Goal: Task Accomplishment & Management: Manage account settings

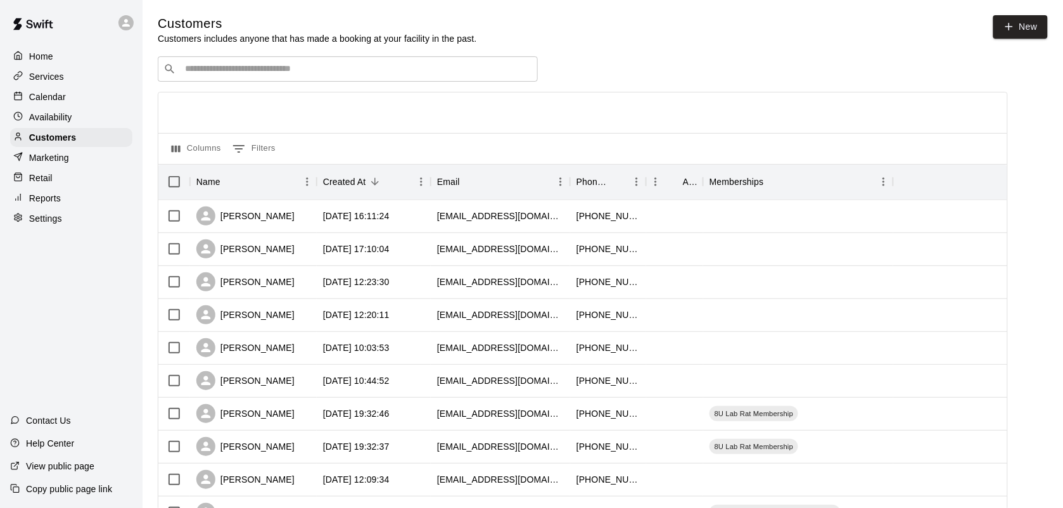
click at [44, 102] on p "Calendar" at bounding box center [47, 97] width 37 height 13
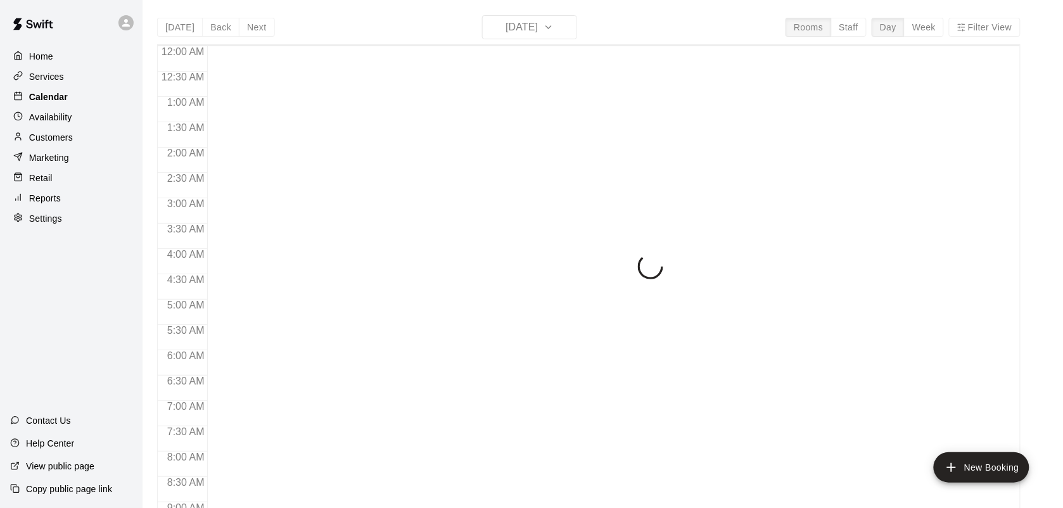
scroll to position [739, 0]
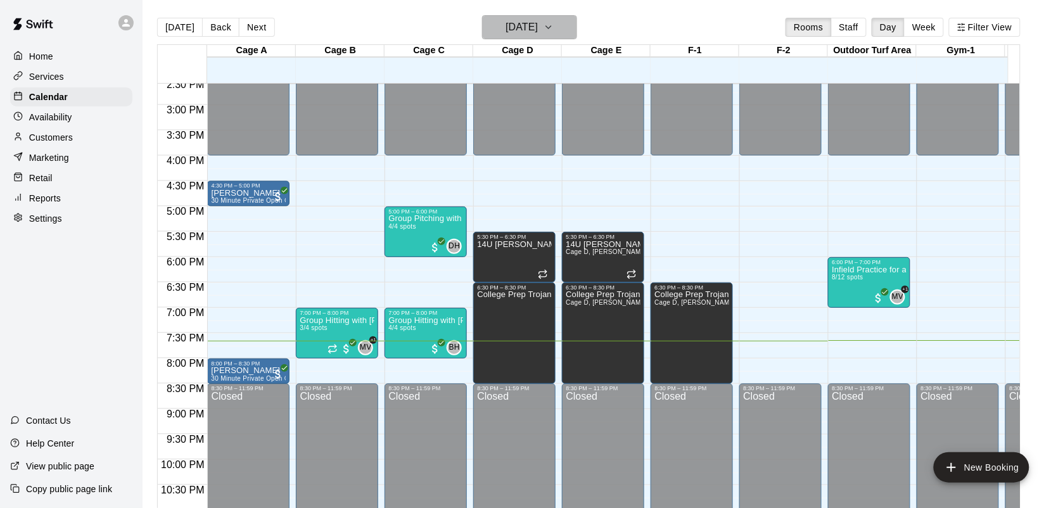
click at [577, 25] on button "[DATE]" at bounding box center [529, 27] width 95 height 24
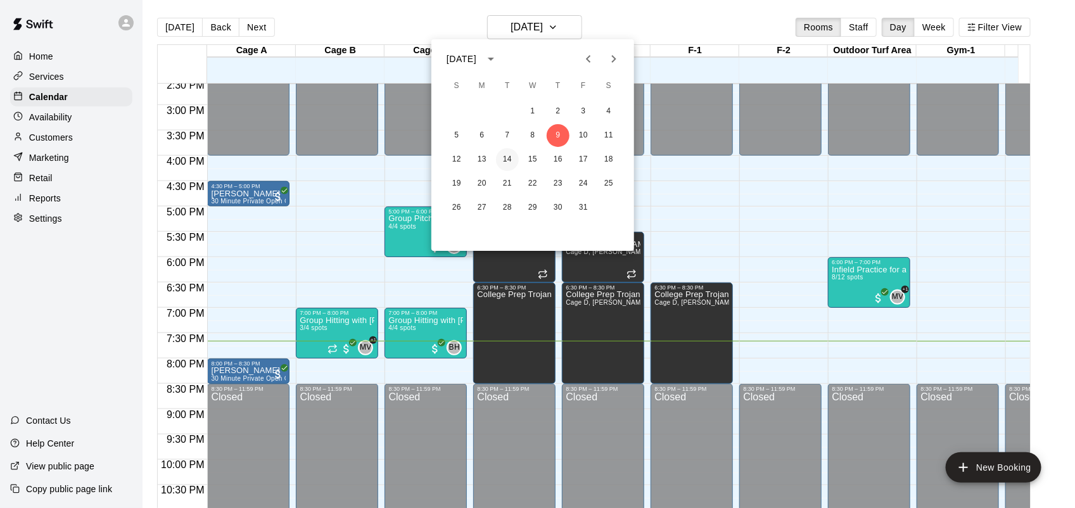
click at [505, 163] on button "14" at bounding box center [507, 159] width 23 height 23
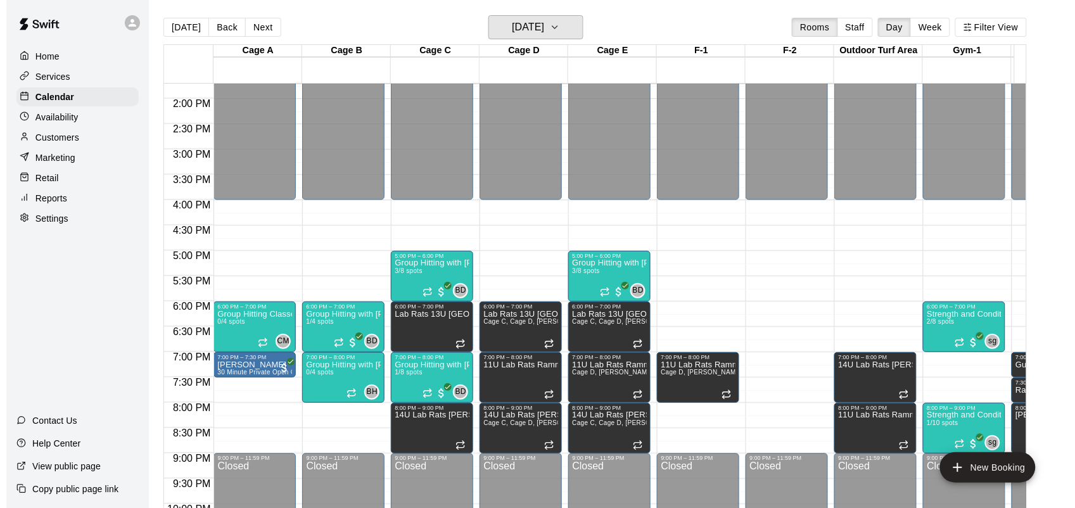
scroll to position [660, 0]
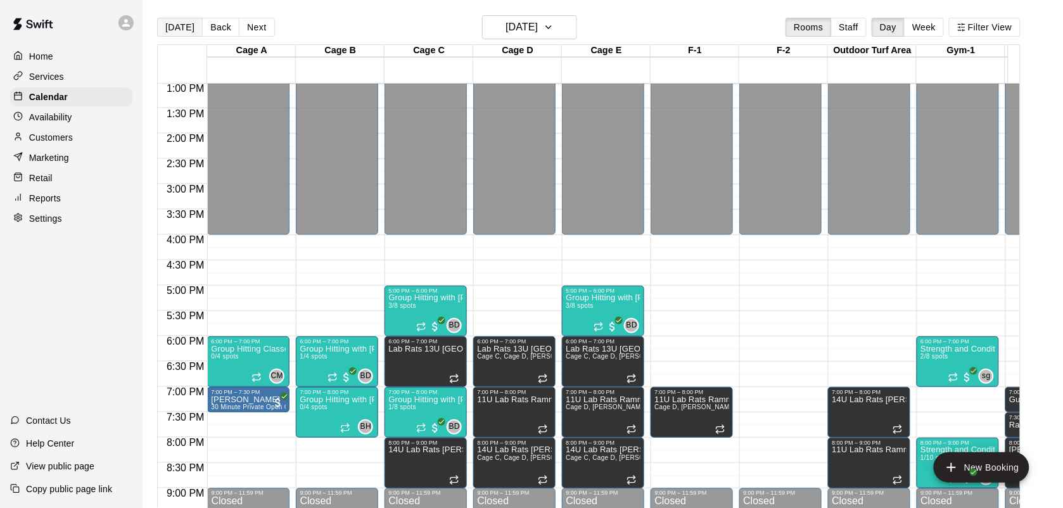
click at [187, 18] on button "[DATE]" at bounding box center [180, 27] width 46 height 19
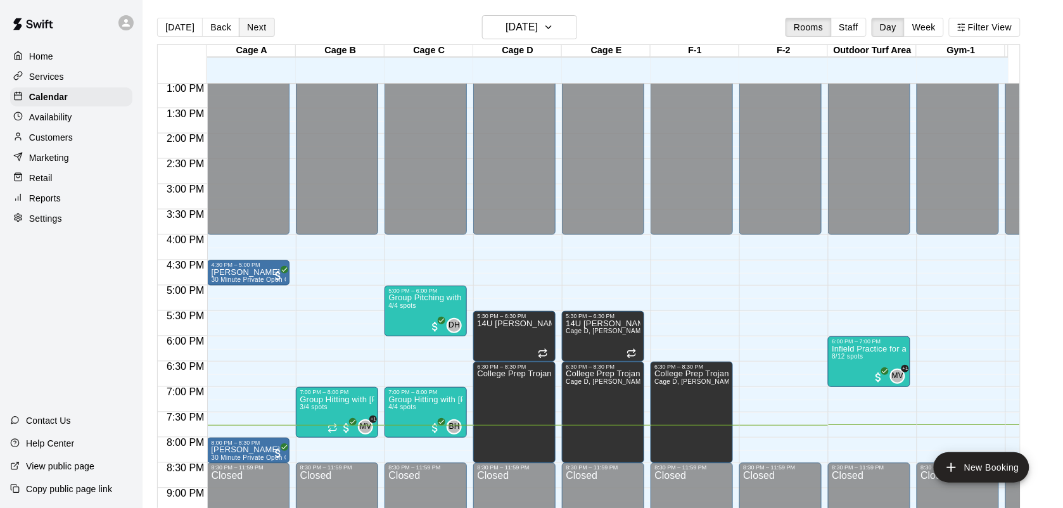
click at [251, 23] on button "Next" at bounding box center [256, 27] width 35 height 19
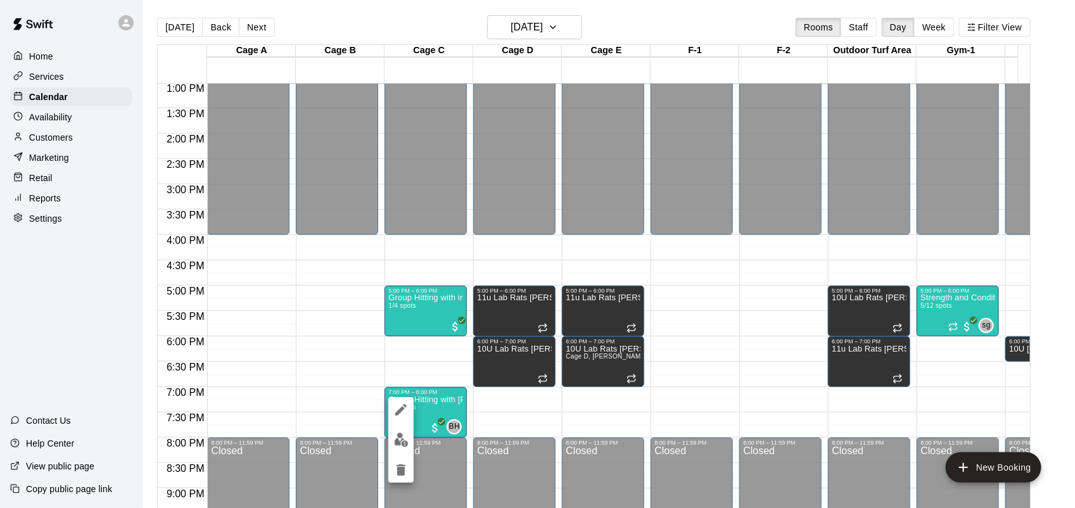
click at [570, 39] on div at bounding box center [537, 254] width 1075 height 508
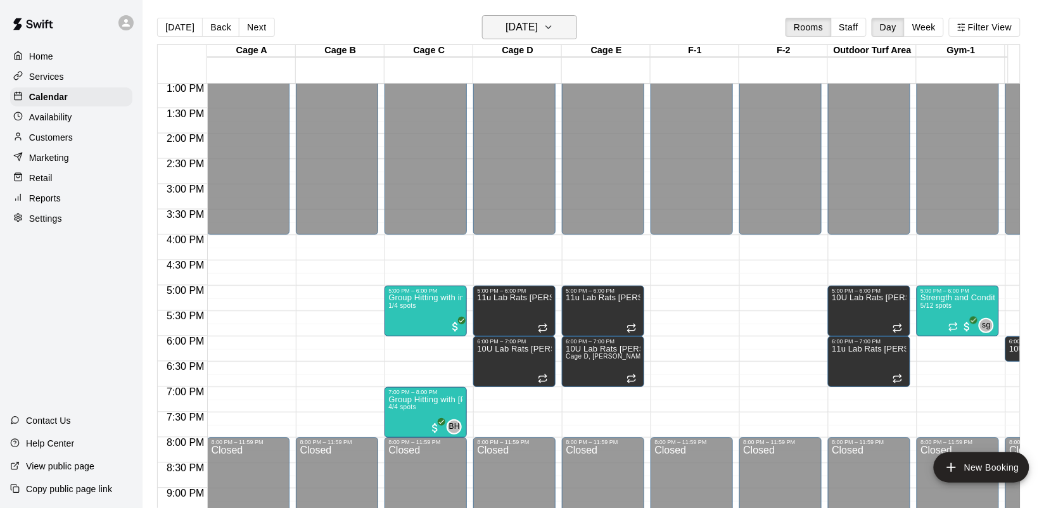
click at [554, 22] on icon "button" at bounding box center [548, 27] width 10 height 15
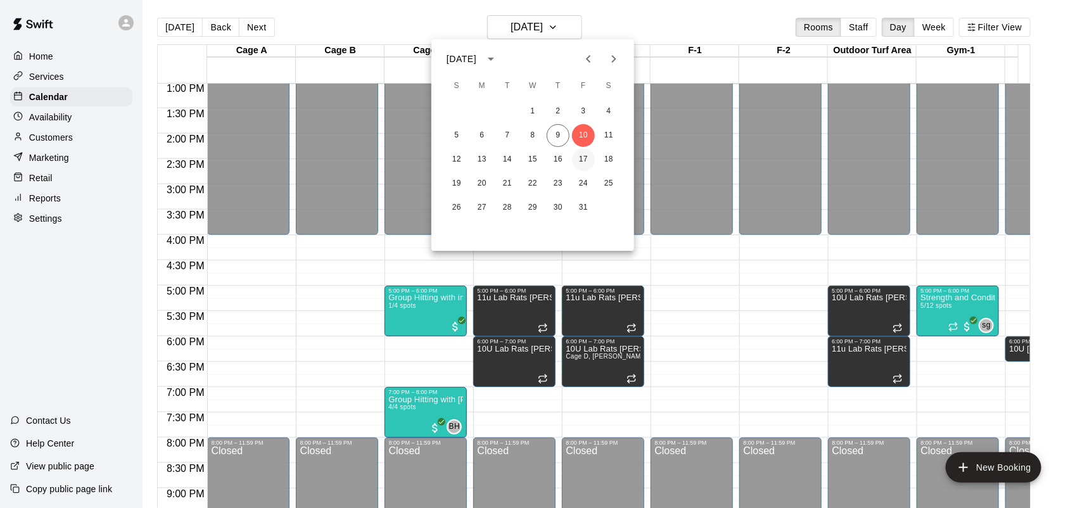
click at [581, 160] on button "17" at bounding box center [583, 159] width 23 height 23
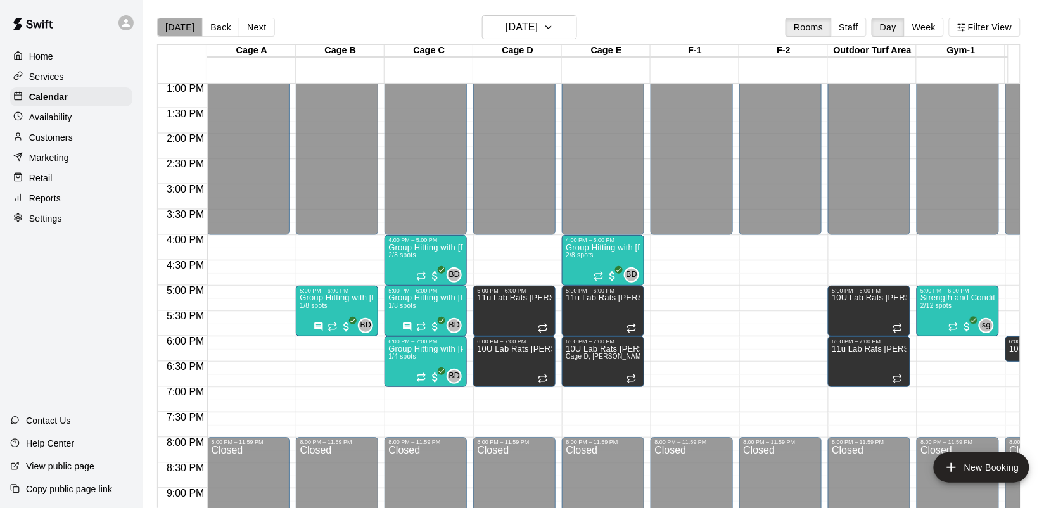
click at [191, 25] on button "[DATE]" at bounding box center [180, 27] width 46 height 19
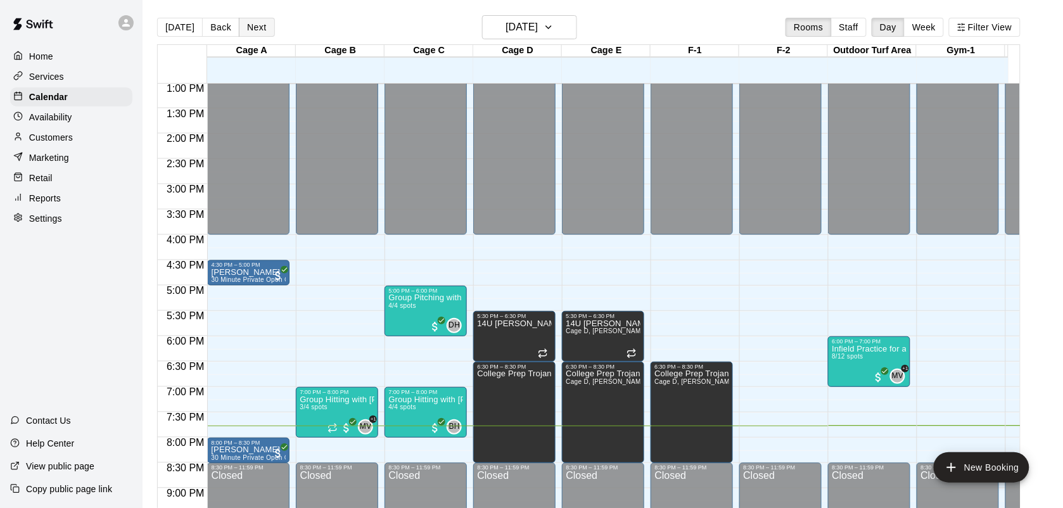
click at [244, 22] on button "Next" at bounding box center [256, 27] width 35 height 19
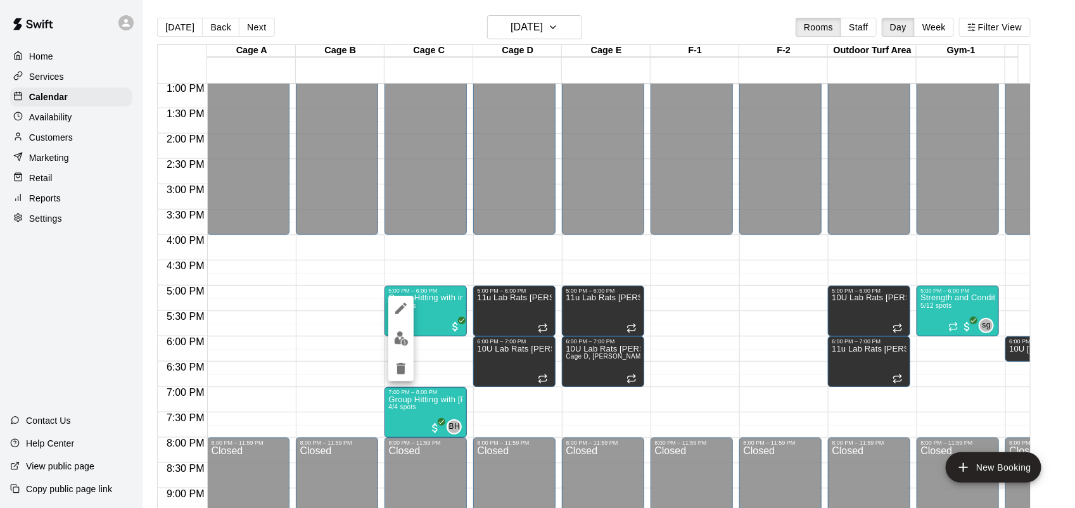
click at [407, 405] on div at bounding box center [537, 254] width 1075 height 508
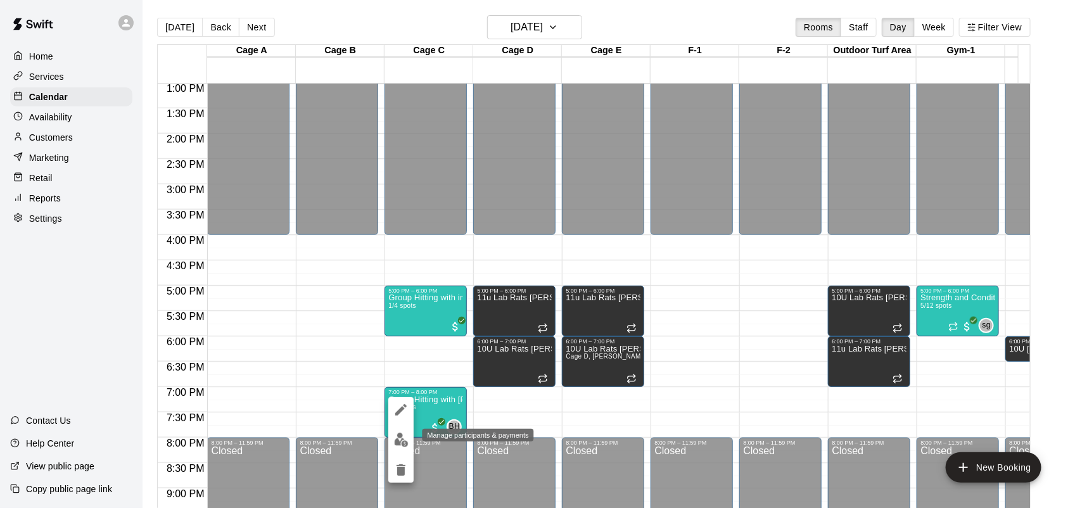
click at [397, 439] on img "edit" at bounding box center [401, 440] width 15 height 15
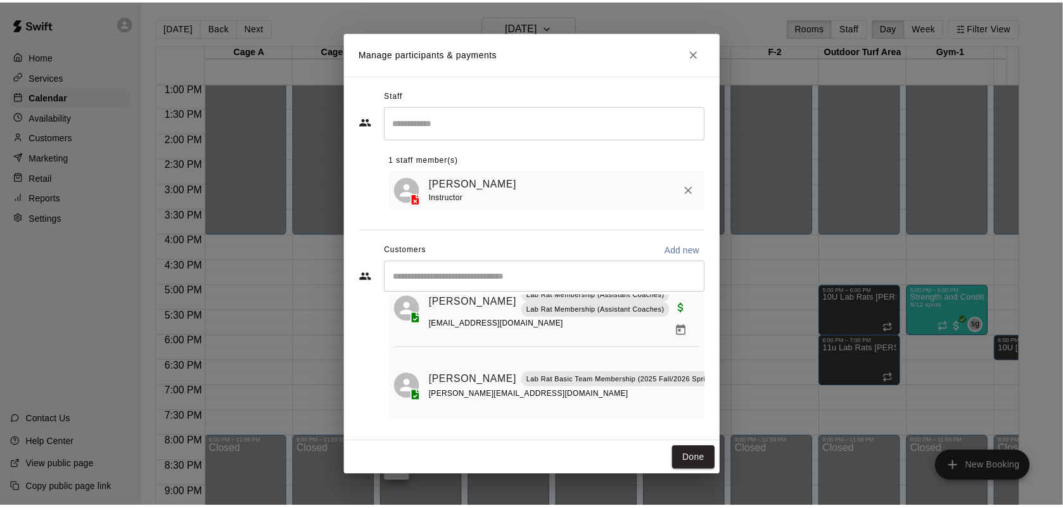
scroll to position [115, 0]
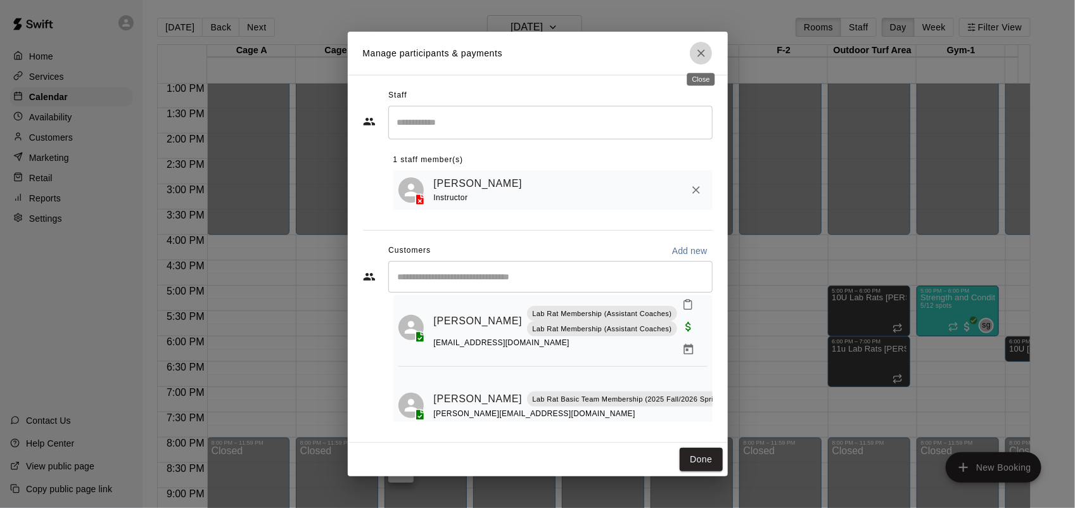
click at [699, 48] on icon "Close" at bounding box center [701, 53] width 13 height 13
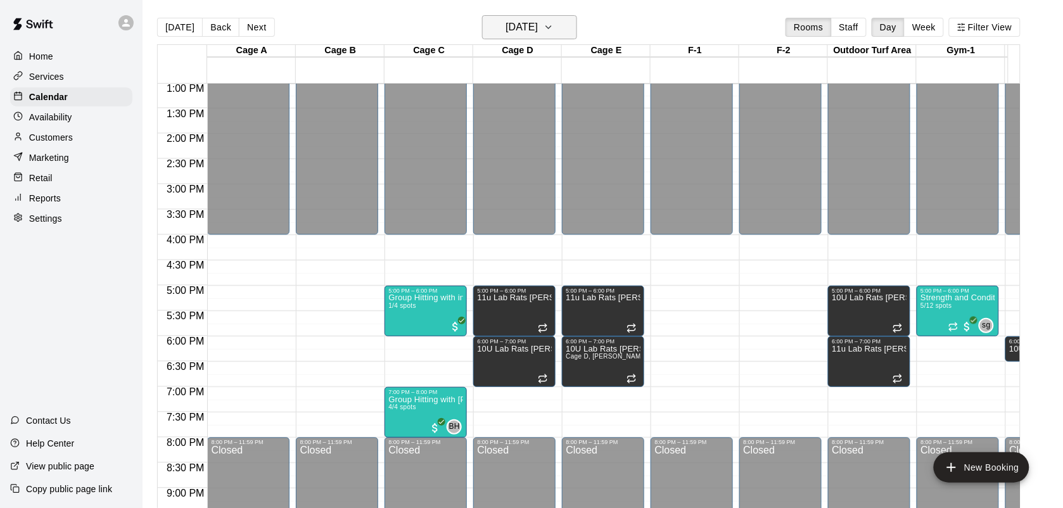
click at [554, 20] on icon "button" at bounding box center [548, 27] width 10 height 15
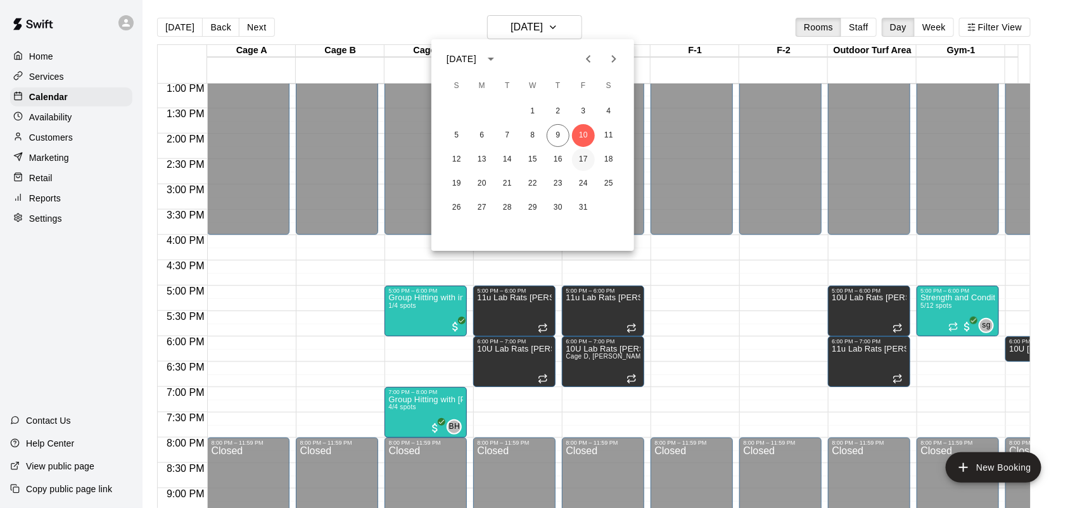
click at [584, 155] on button "17" at bounding box center [583, 159] width 23 height 23
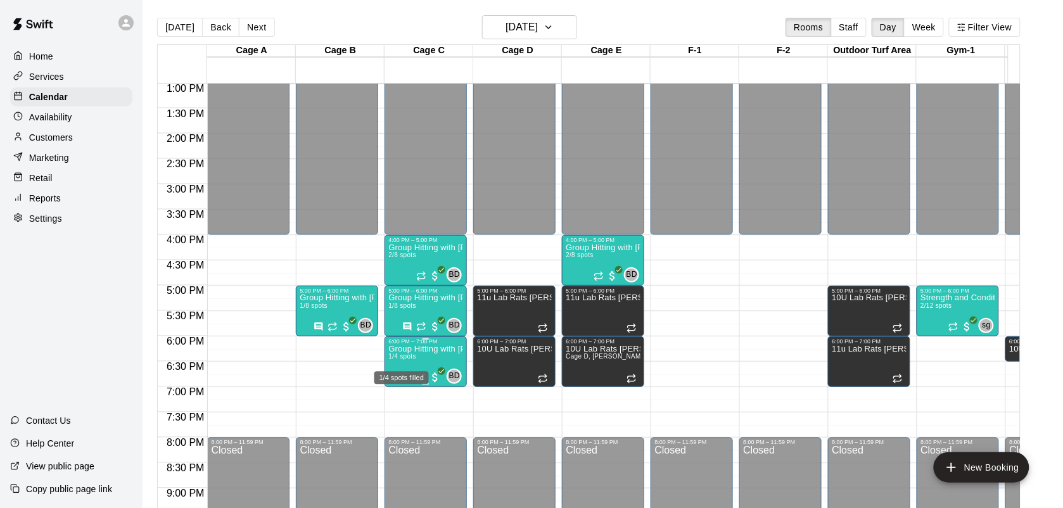
click at [405, 357] on span "1/4 spots" at bounding box center [402, 356] width 28 height 7
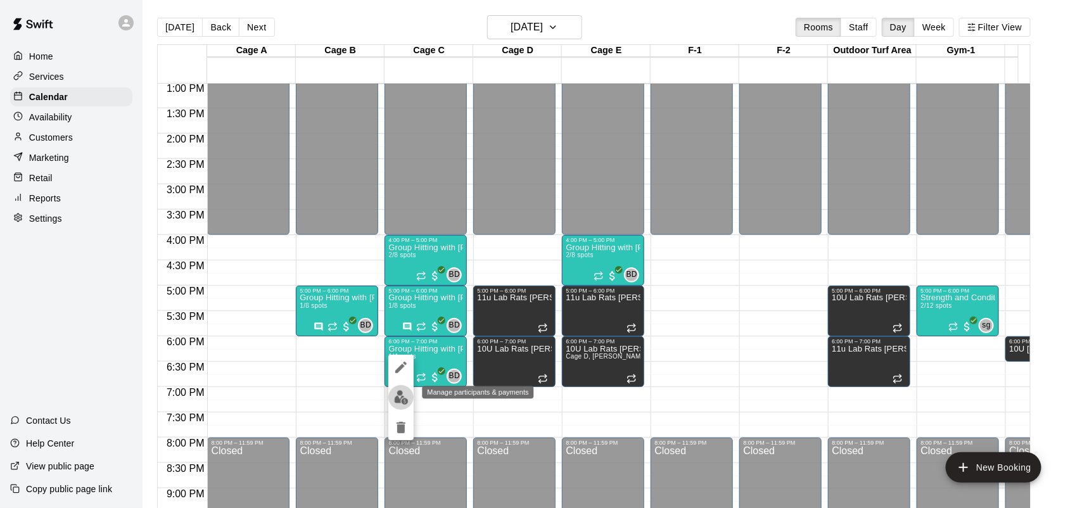
click at [394, 395] on img "edit" at bounding box center [401, 397] width 15 height 15
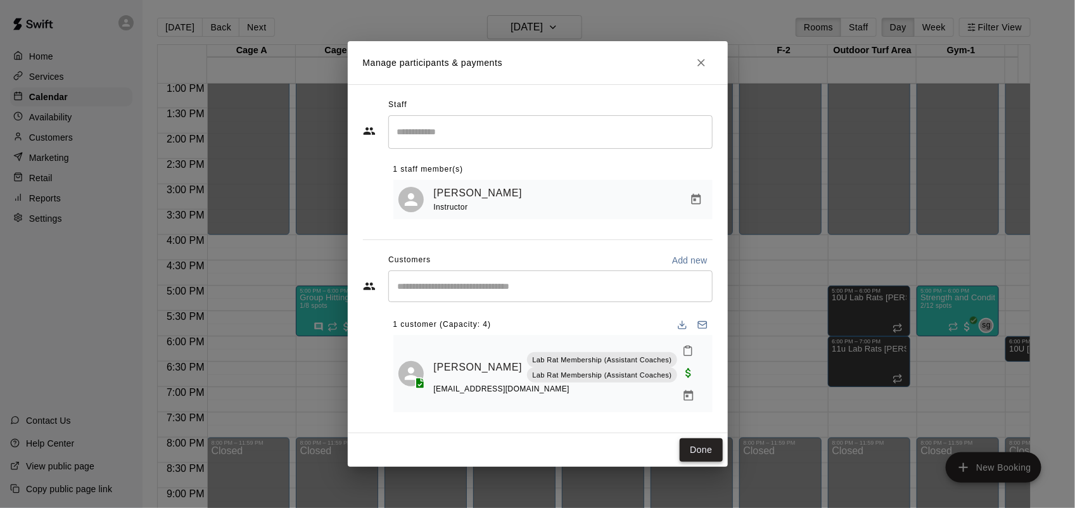
click at [713, 448] on button "Done" at bounding box center [701, 449] width 42 height 23
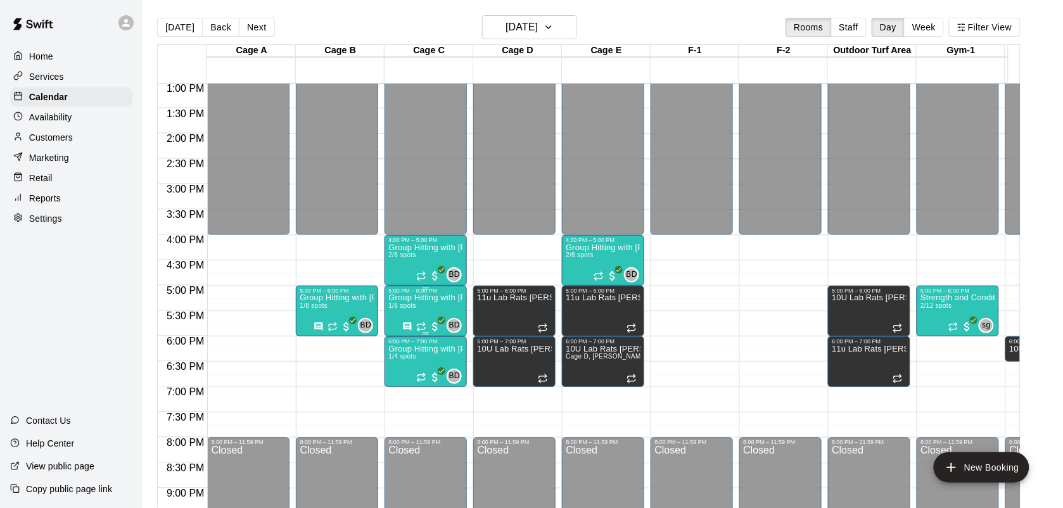
click at [412, 298] on p "Group Hitting with [PERSON_NAME] ([DEMOGRAPHIC_DATA])" at bounding box center [425, 298] width 75 height 0
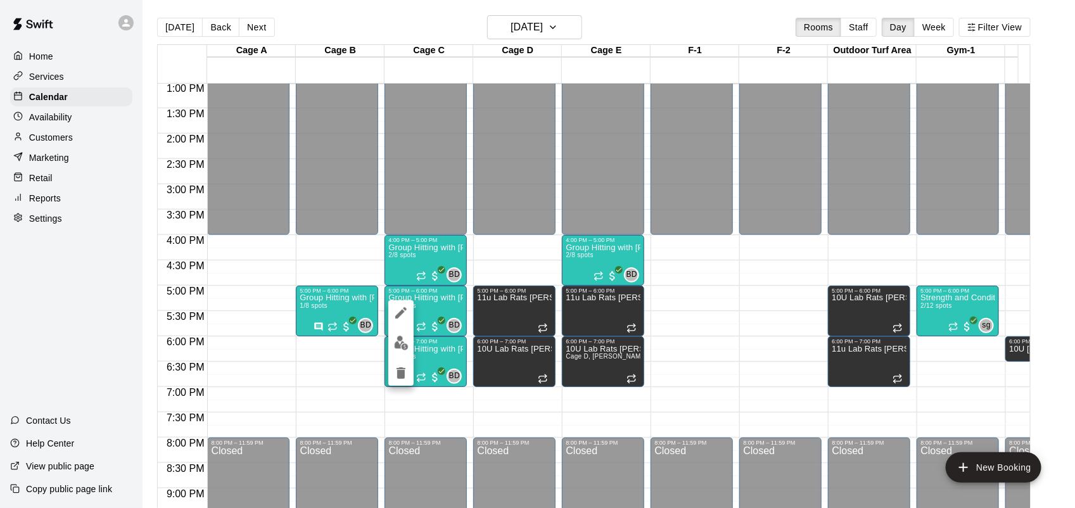
click at [124, 342] on div at bounding box center [537, 254] width 1075 height 508
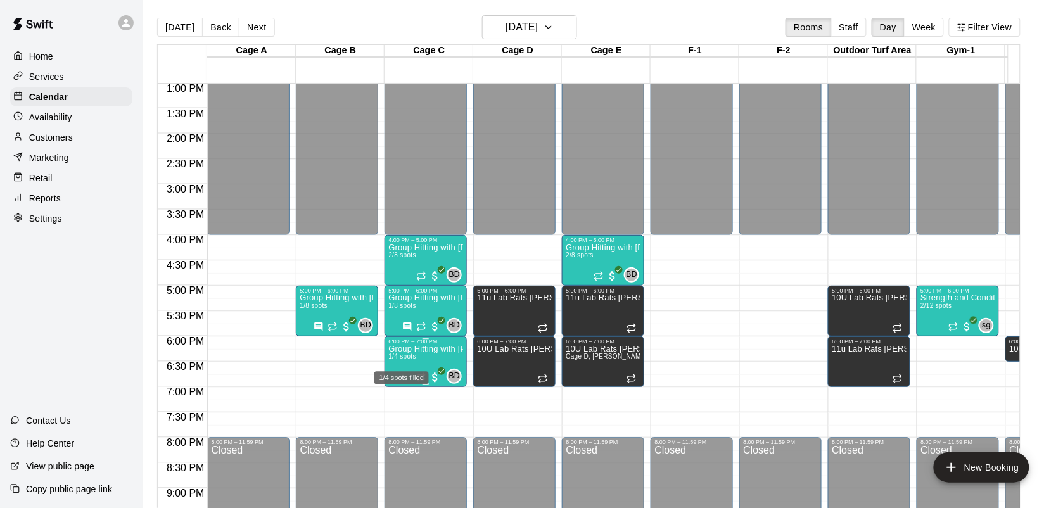
click at [395, 360] on span "1/4 spots" at bounding box center [402, 356] width 28 height 7
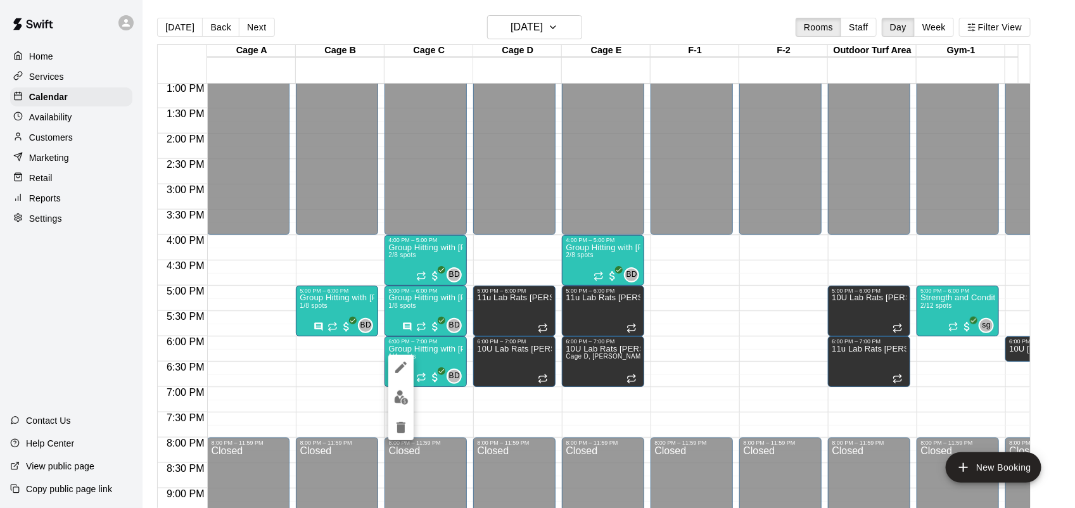
click at [425, 358] on div at bounding box center [537, 254] width 1075 height 508
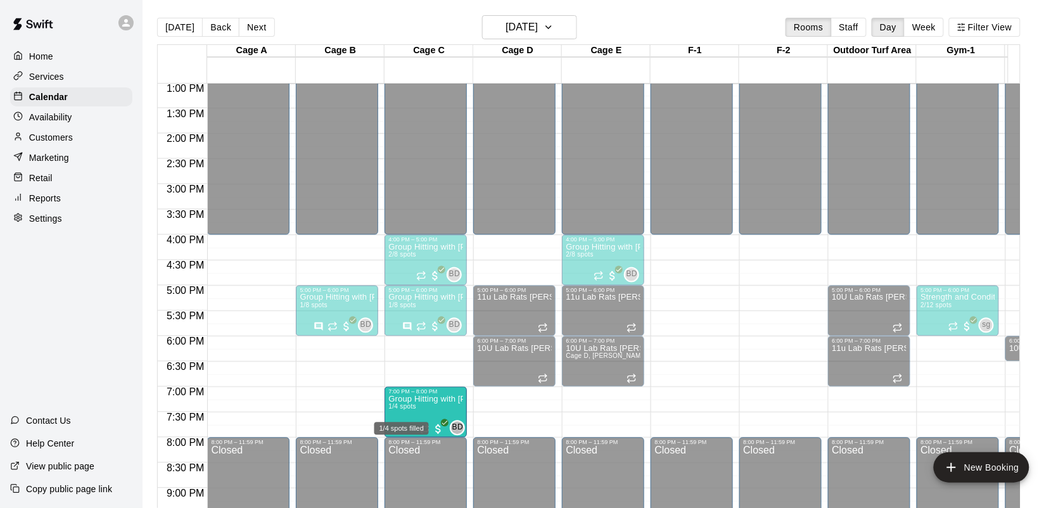
drag, startPoint x: 424, startPoint y: 352, endPoint x: 416, endPoint y: 409, distance: 57.6
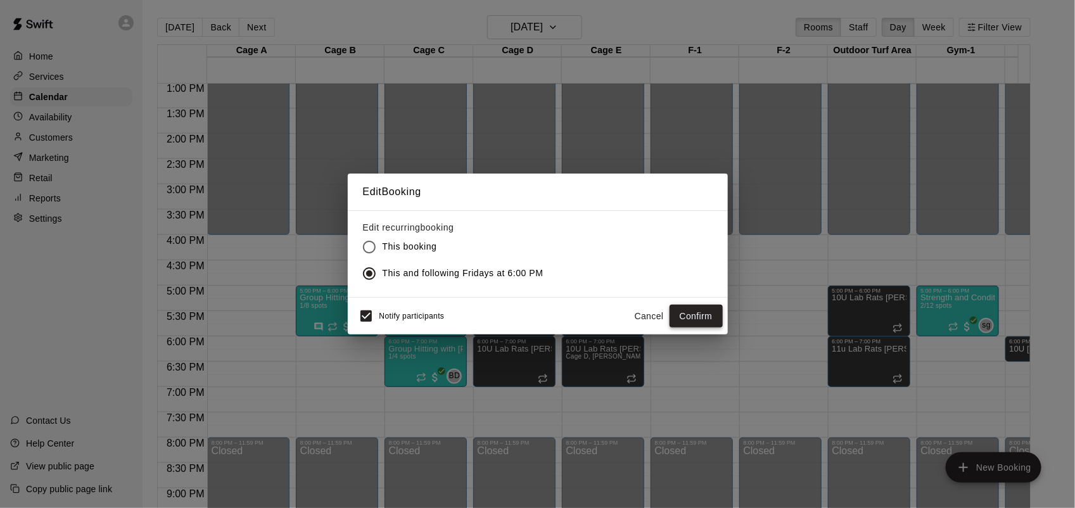
click at [708, 320] on button "Confirm" at bounding box center [695, 316] width 53 height 23
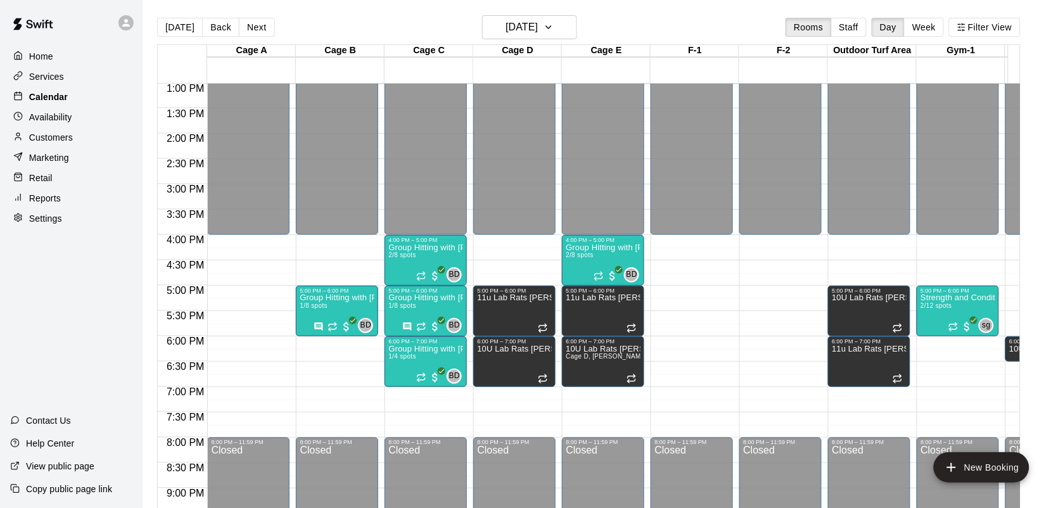
click at [51, 96] on p "Calendar" at bounding box center [48, 97] width 39 height 13
click at [51, 62] on p "Home" at bounding box center [41, 56] width 24 height 13
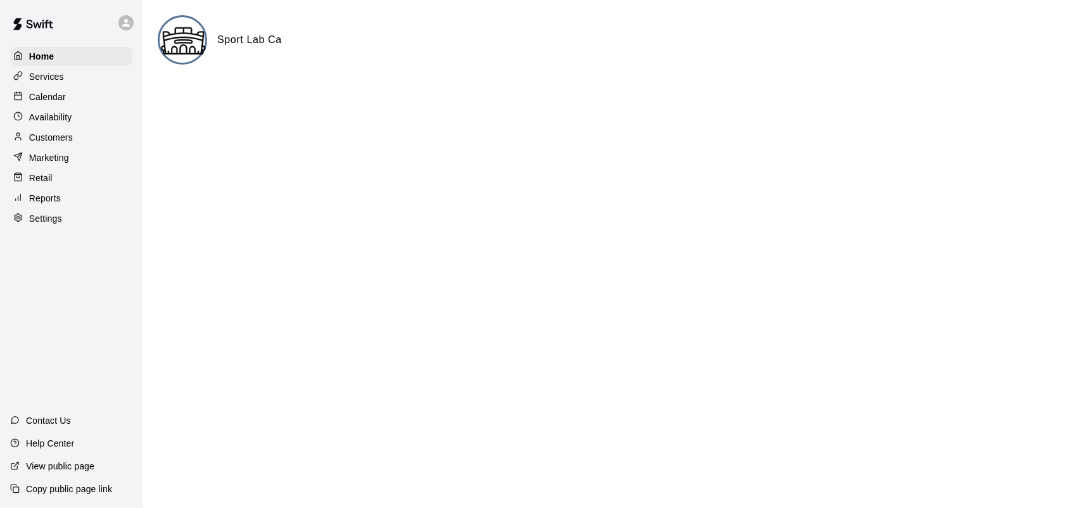
click at [51, 96] on p "Calendar" at bounding box center [47, 97] width 37 height 13
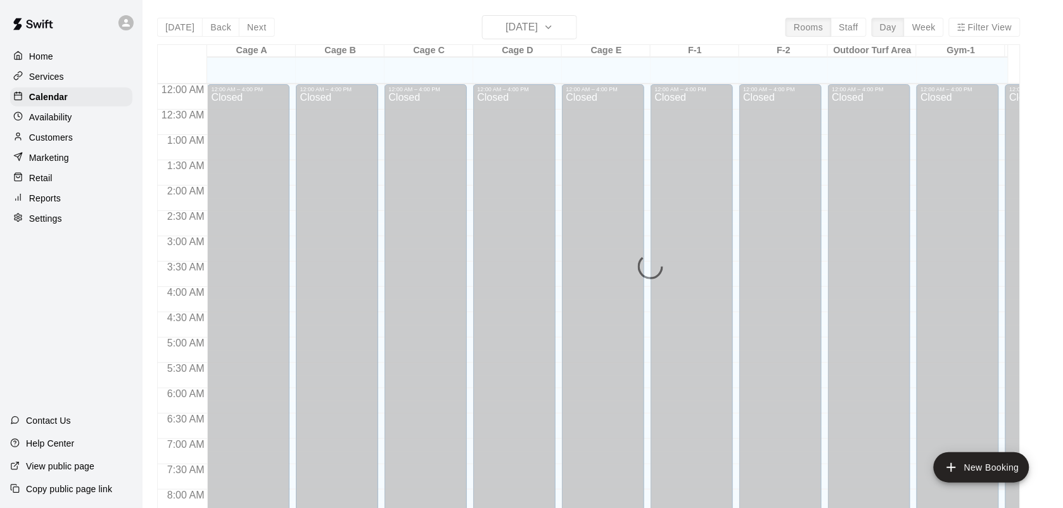
scroll to position [739, 0]
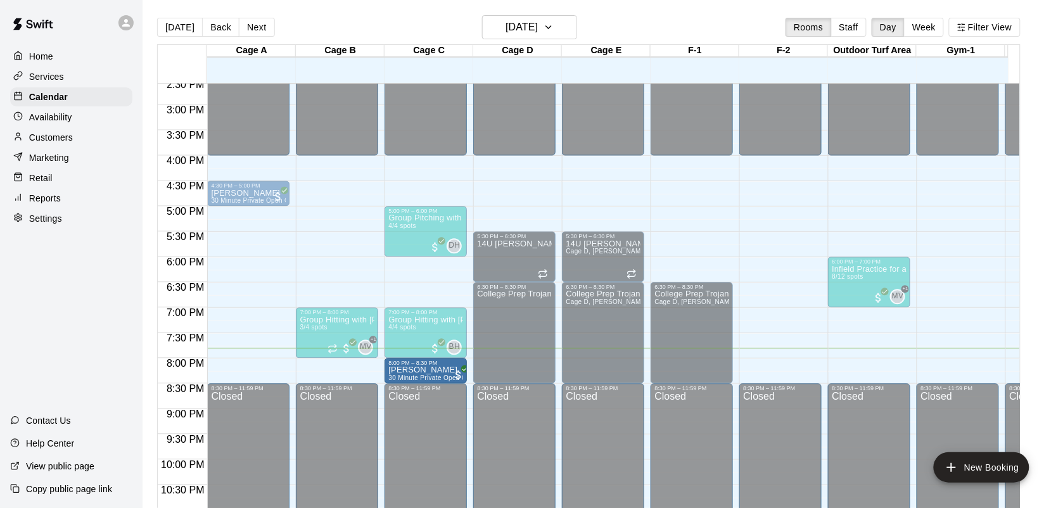
drag, startPoint x: 236, startPoint y: 369, endPoint x: 422, endPoint y: 371, distance: 186.9
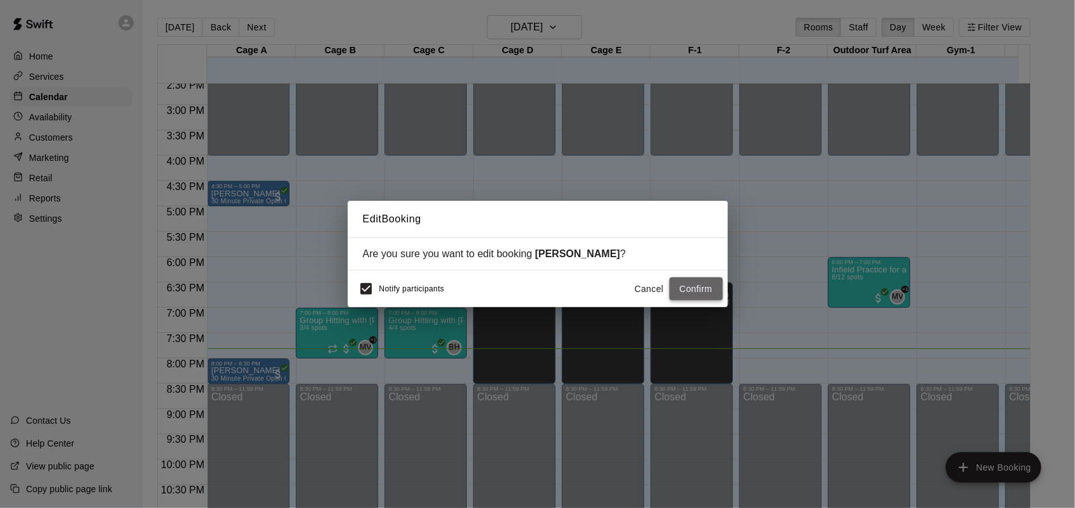
click at [710, 291] on button "Confirm" at bounding box center [695, 288] width 53 height 23
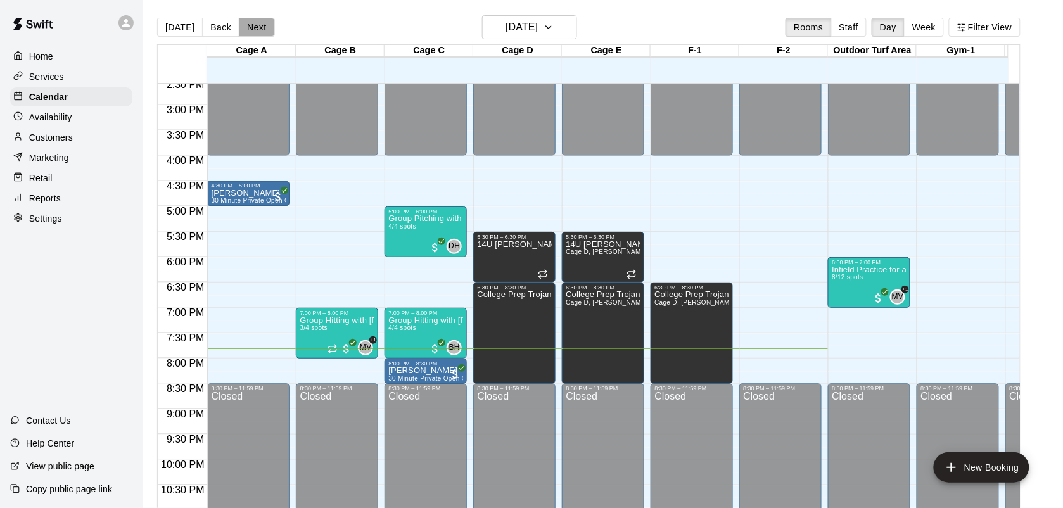
click at [264, 27] on button "Next" at bounding box center [256, 27] width 35 height 19
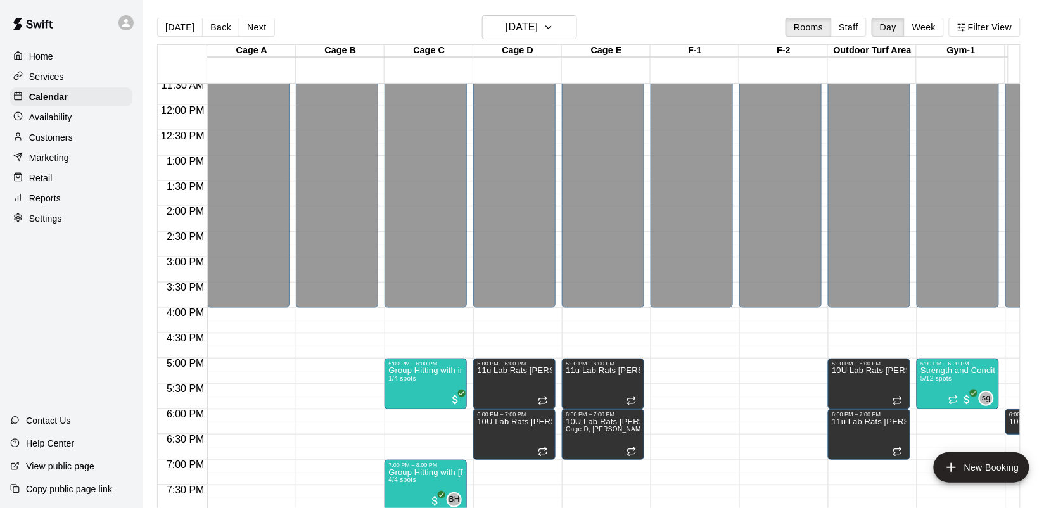
scroll to position [581, 0]
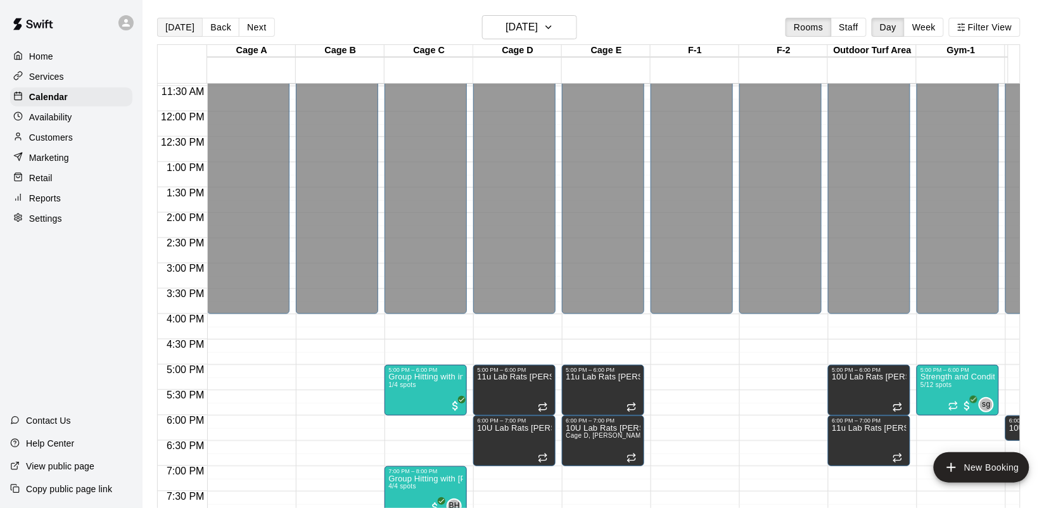
click at [188, 27] on button "[DATE]" at bounding box center [180, 27] width 46 height 19
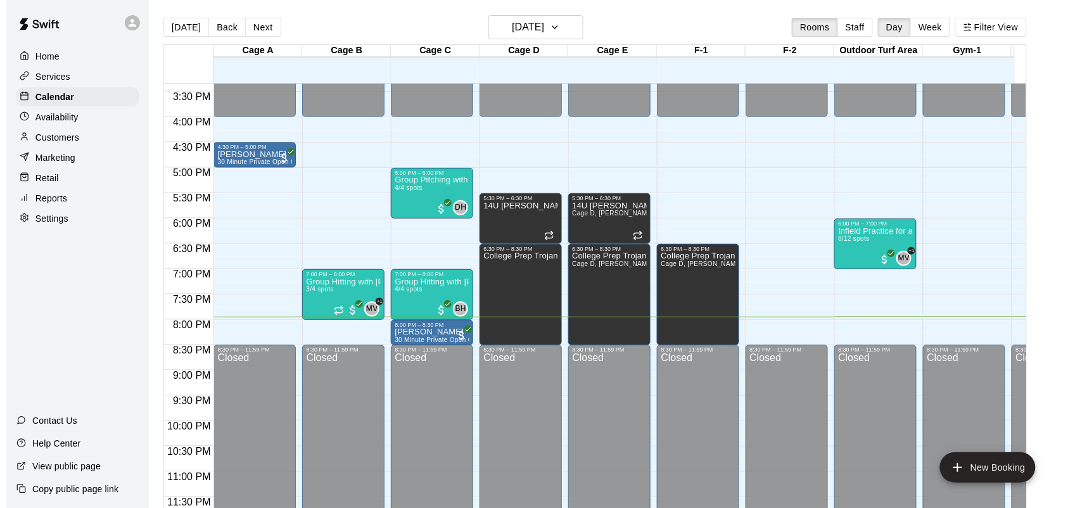
scroll to position [790, 0]
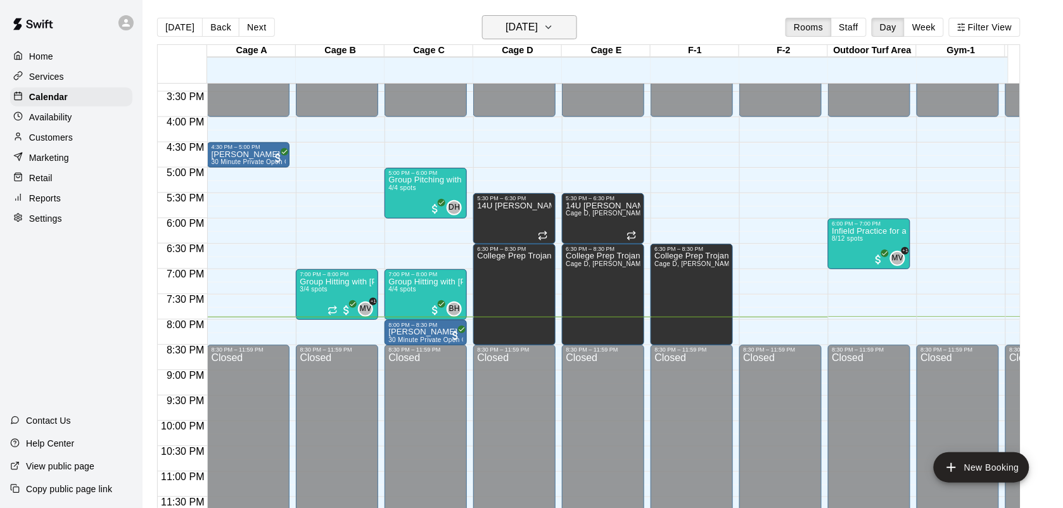
click at [554, 35] on icon "button" at bounding box center [548, 27] width 10 height 15
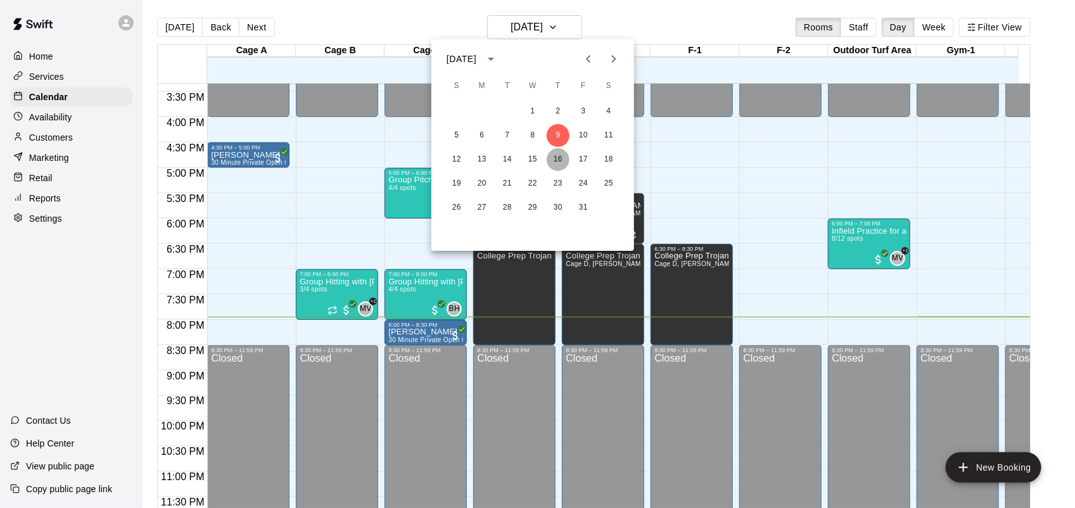
click at [559, 152] on button "16" at bounding box center [558, 159] width 23 height 23
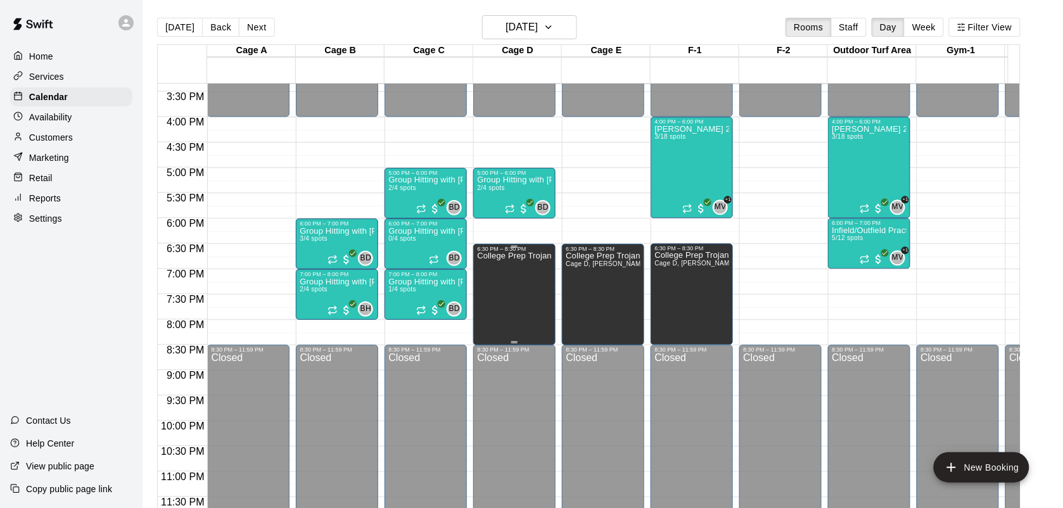
click at [524, 270] on div "College Prep Trojans" at bounding box center [514, 506] width 75 height 508
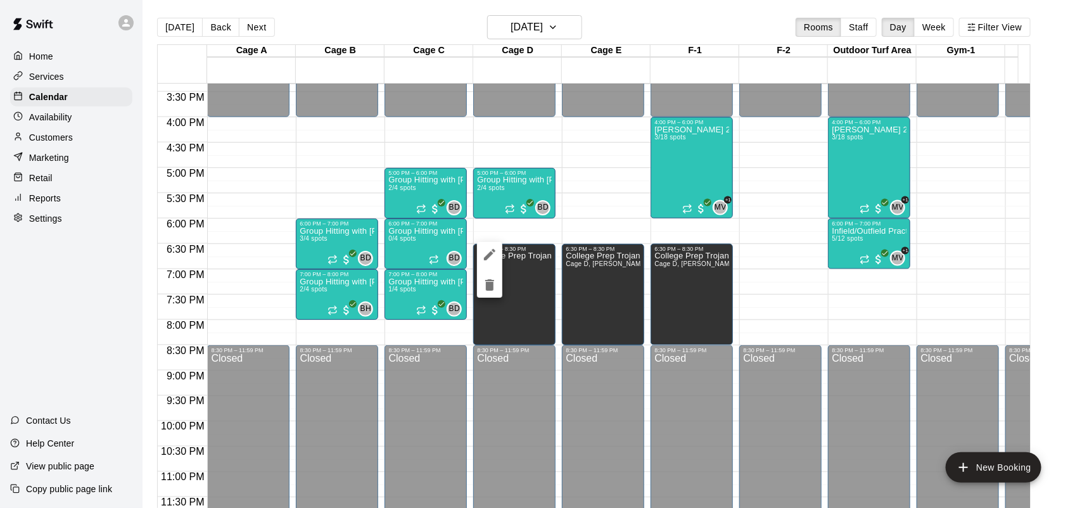
click at [488, 286] on icon "delete" at bounding box center [489, 284] width 9 height 11
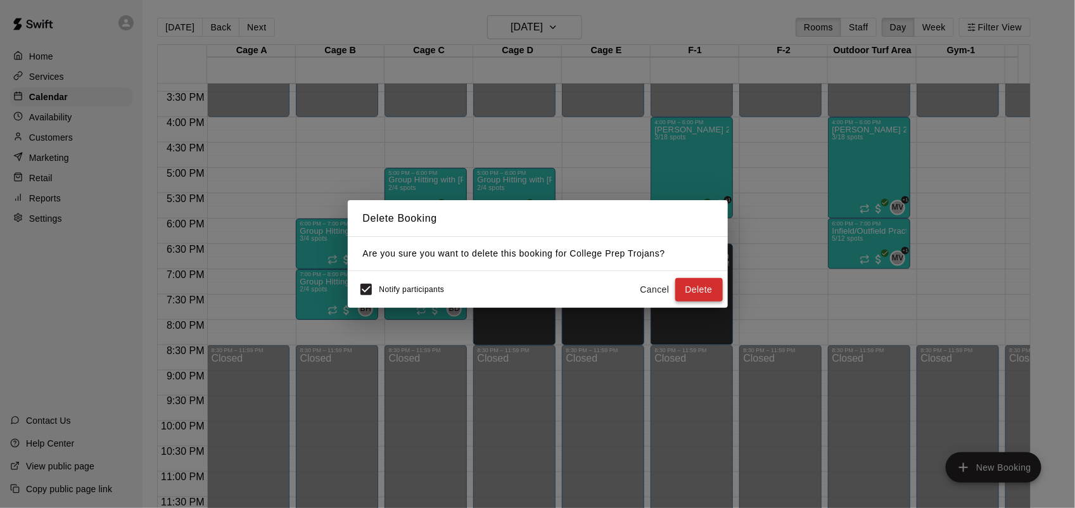
click at [695, 282] on button "Delete" at bounding box center [699, 289] width 48 height 23
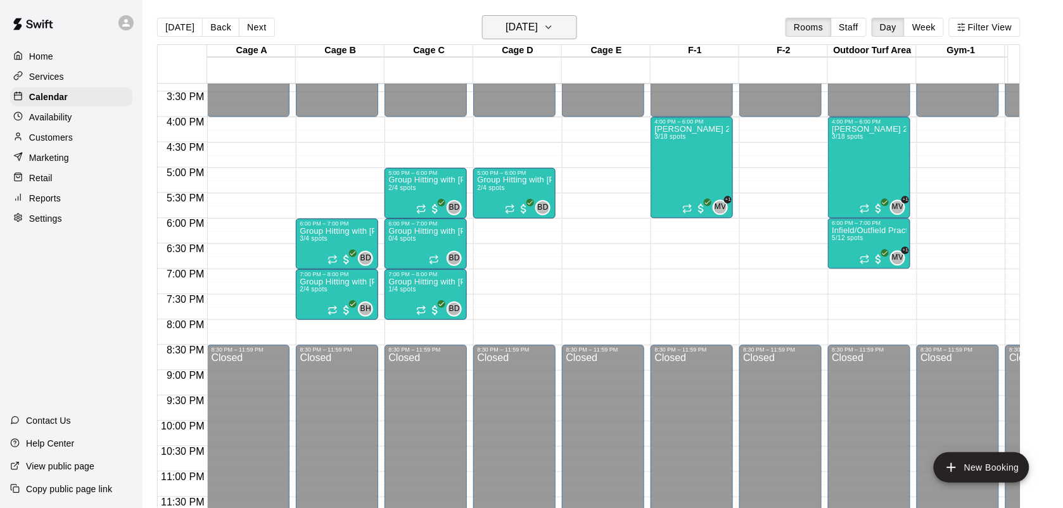
click at [554, 26] on icon "button" at bounding box center [548, 27] width 10 height 15
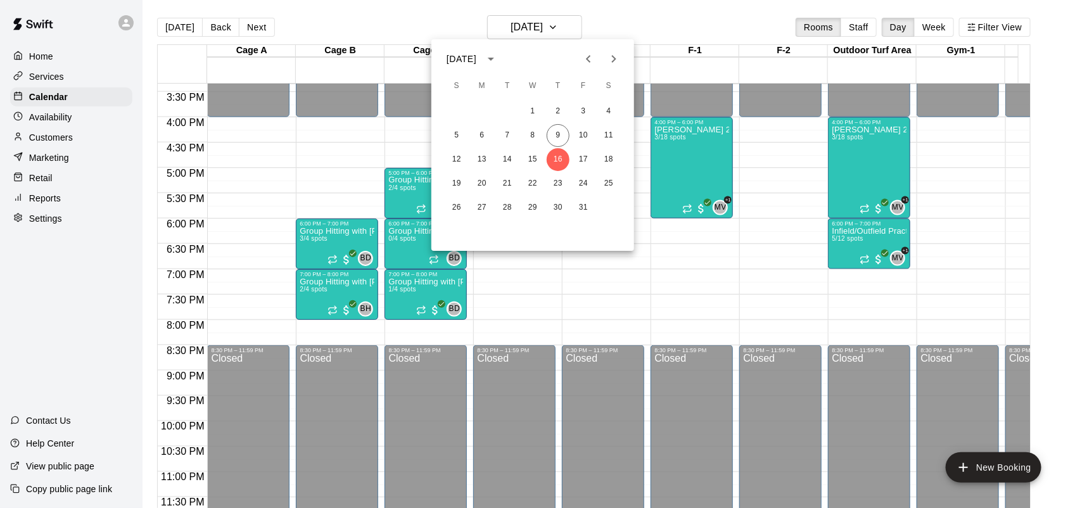
click at [613, 58] on icon "Next month" at bounding box center [614, 59] width 4 height 8
click at [559, 134] on button "6" at bounding box center [558, 135] width 23 height 23
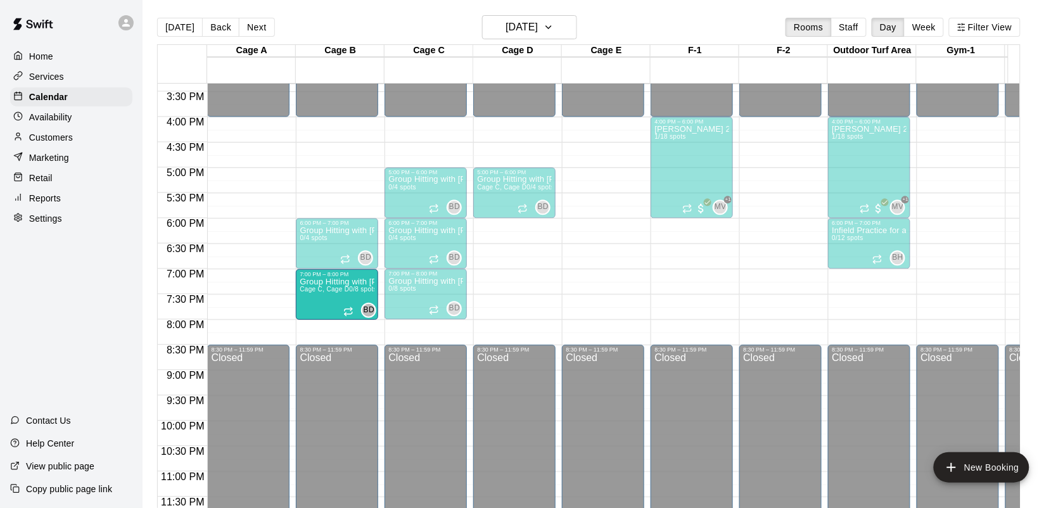
drag, startPoint x: 497, startPoint y: 284, endPoint x: 362, endPoint y: 289, distance: 135.0
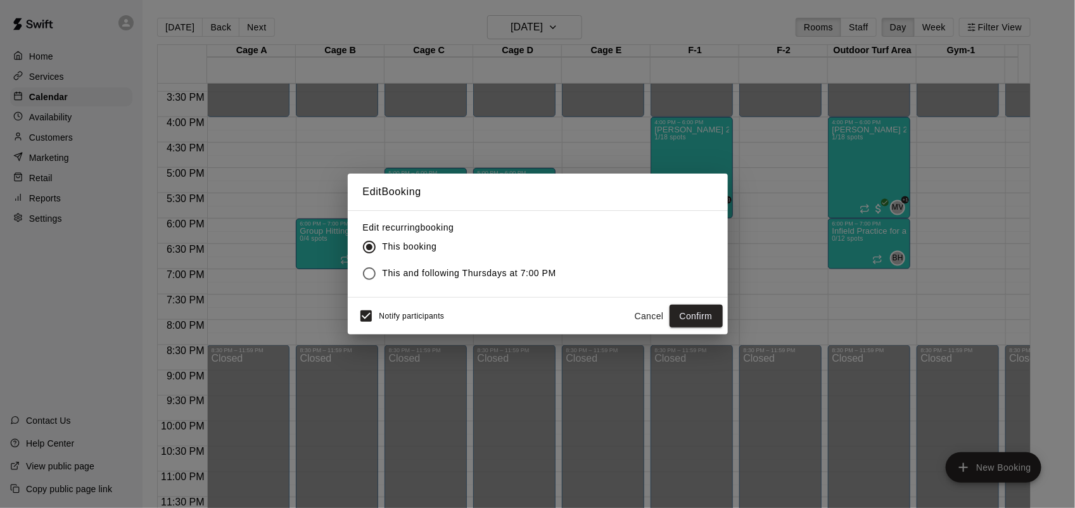
click at [685, 314] on button "Confirm" at bounding box center [695, 316] width 53 height 23
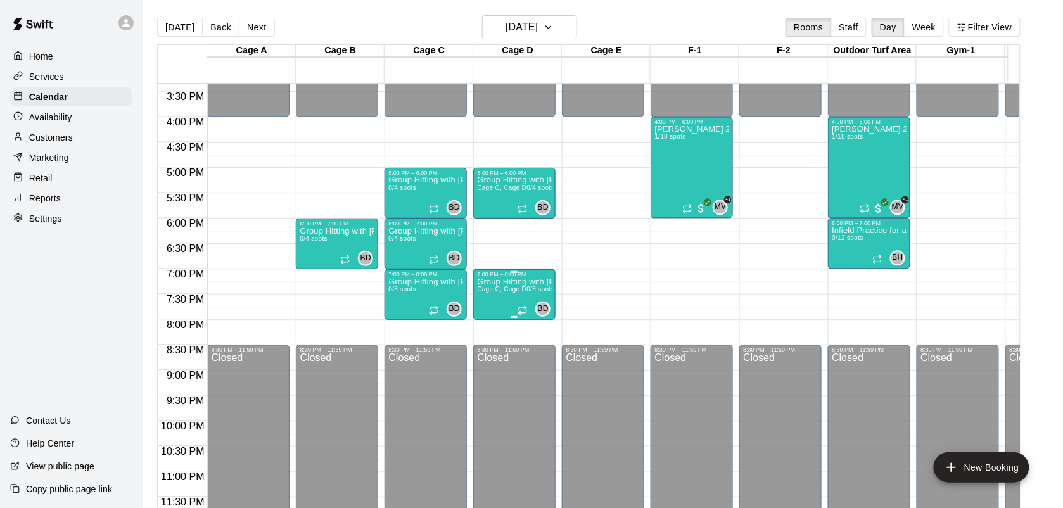
click at [492, 286] on span "Cage C, Cage D" at bounding box center [501, 289] width 49 height 7
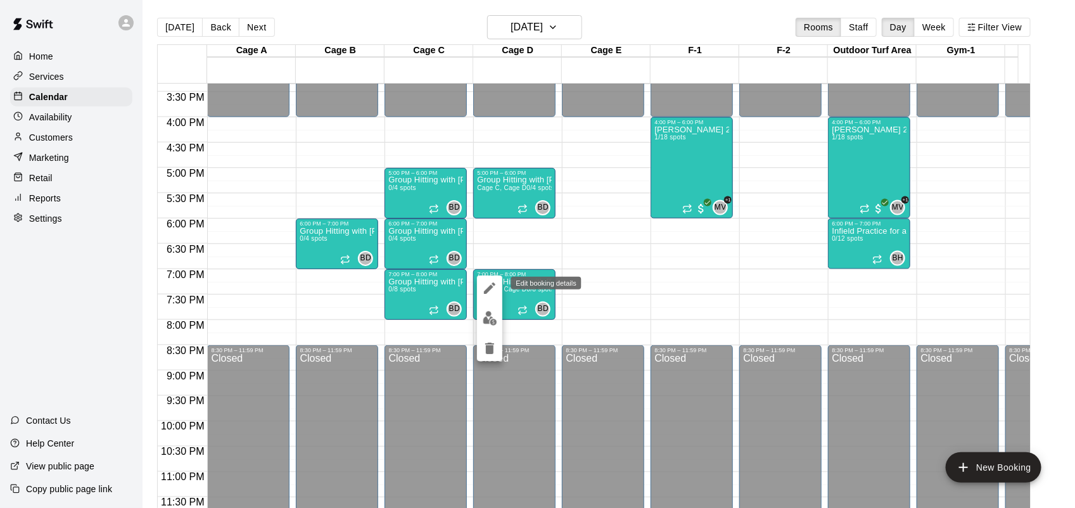
click at [495, 282] on icon "edit" at bounding box center [489, 288] width 15 height 15
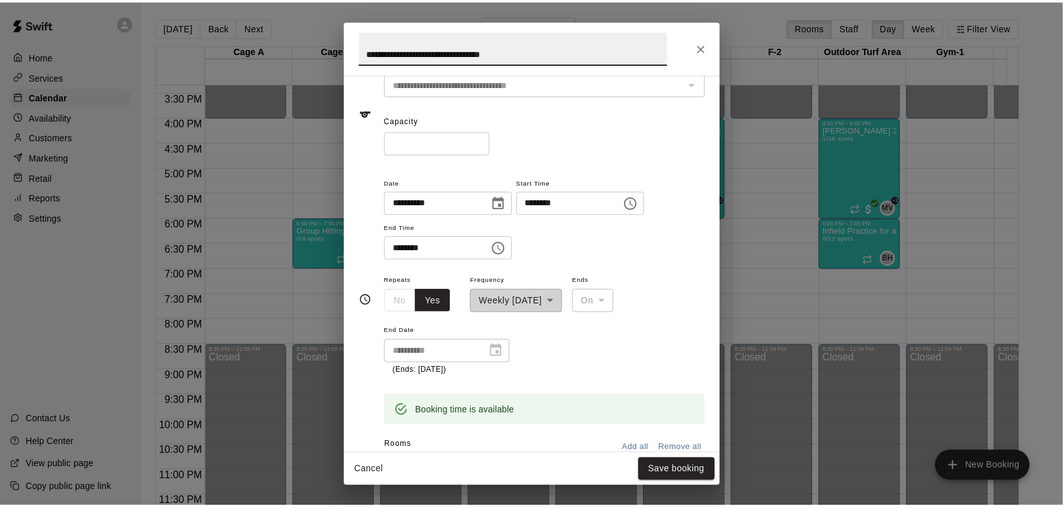
scroll to position [158, 0]
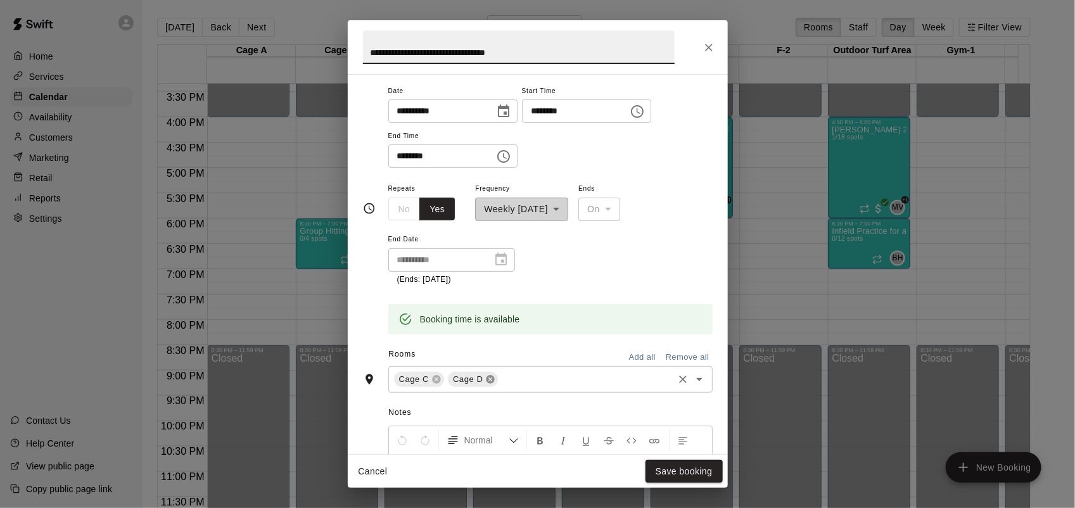
click at [485, 375] on icon at bounding box center [490, 379] width 10 height 10
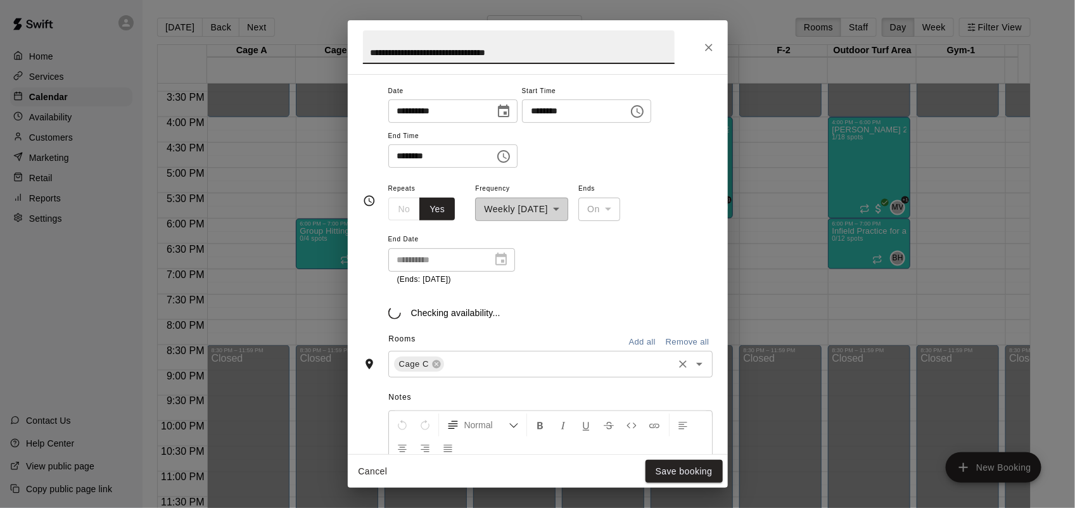
click at [450, 351] on div "Rooms Add all Remove all" at bounding box center [538, 340] width 350 height 22
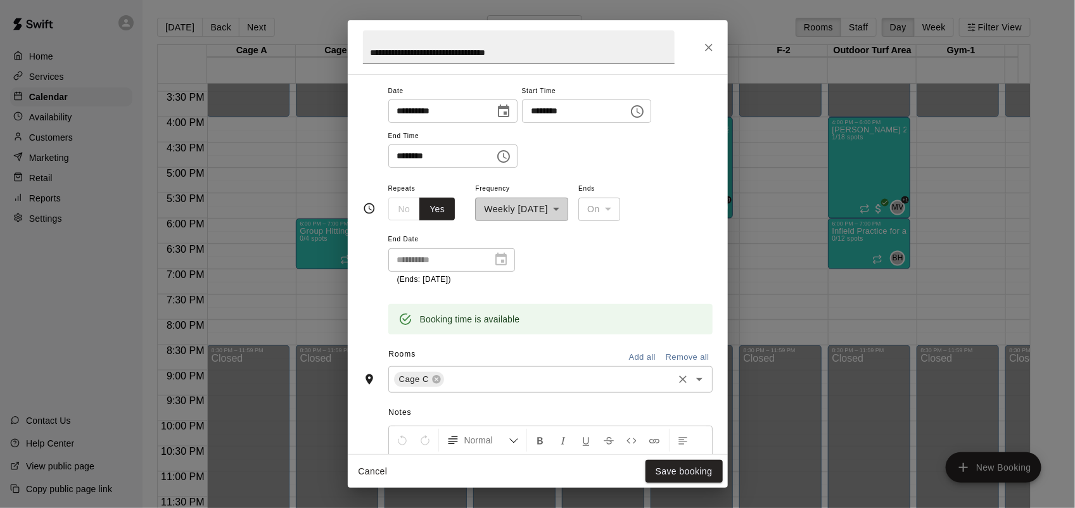
click at [460, 372] on input "text" at bounding box center [558, 379] width 225 height 16
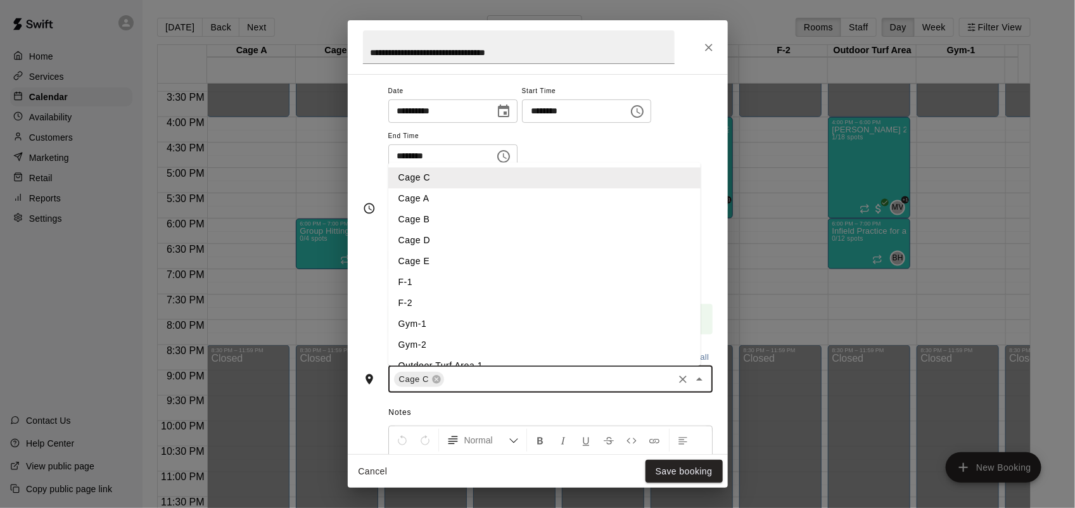
click at [424, 215] on li "Cage B" at bounding box center [544, 219] width 312 height 21
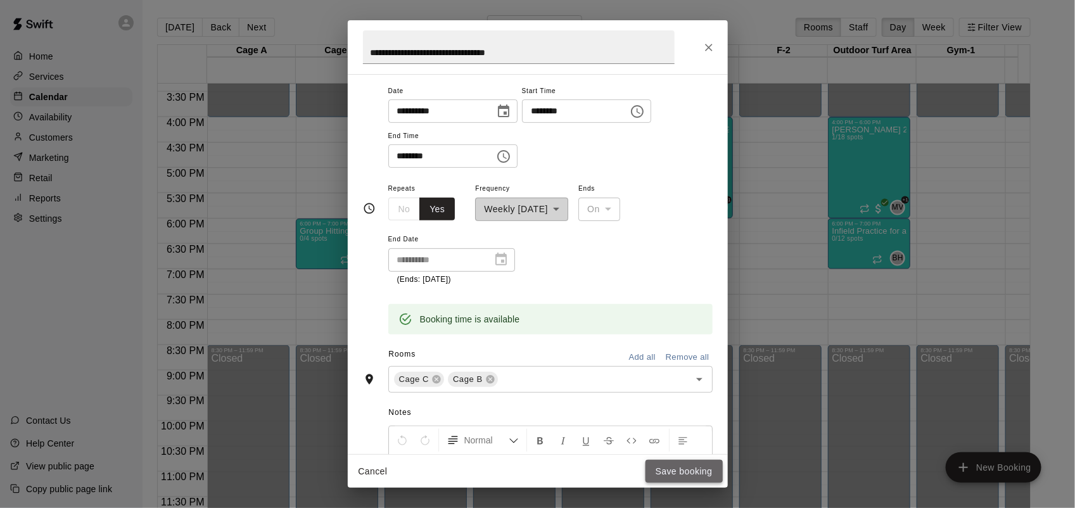
click at [713, 475] on button "Save booking" at bounding box center [683, 471] width 77 height 23
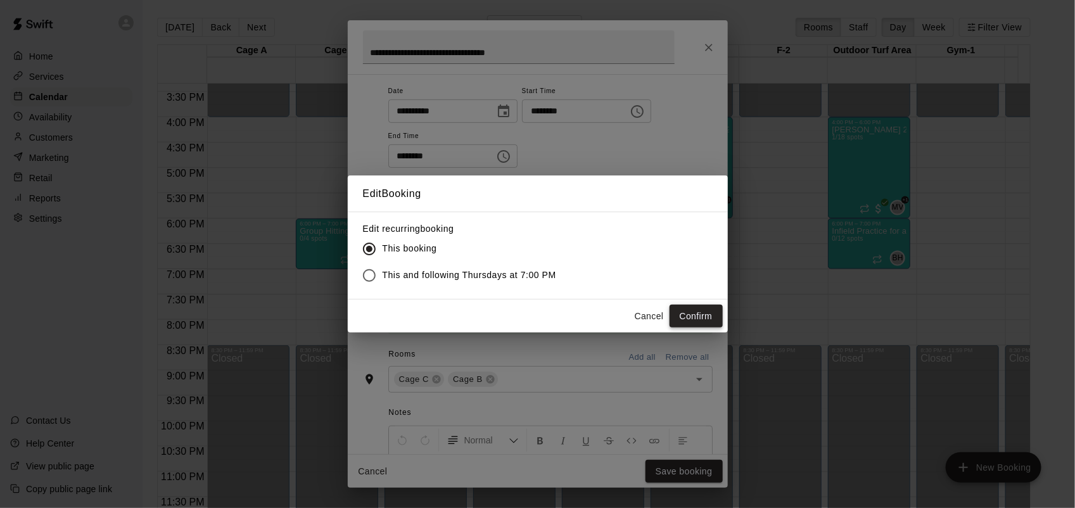
click at [684, 314] on button "Confirm" at bounding box center [695, 316] width 53 height 23
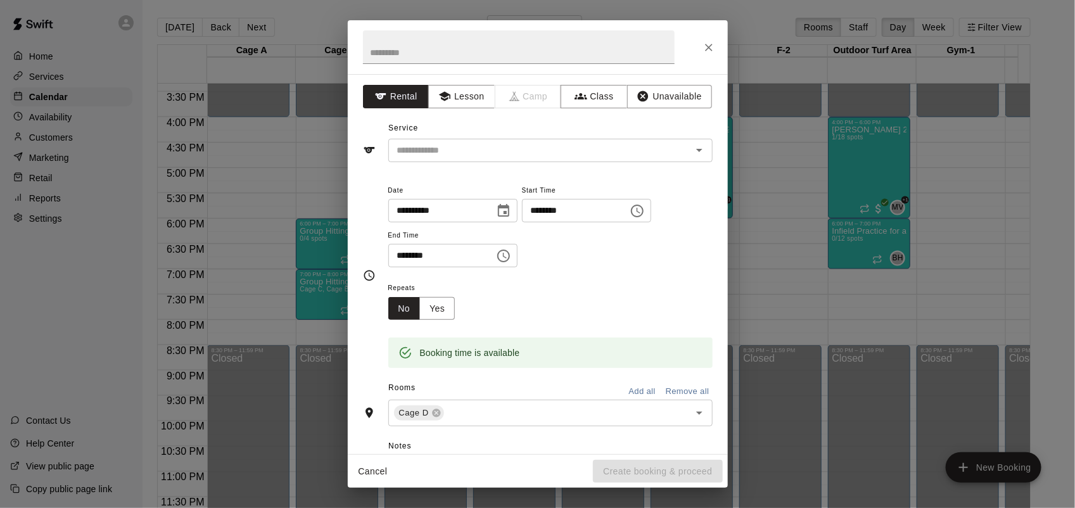
click at [691, 109] on div "**********" at bounding box center [538, 264] width 380 height 380
click at [675, 100] on button "Unavailable" at bounding box center [669, 96] width 85 height 23
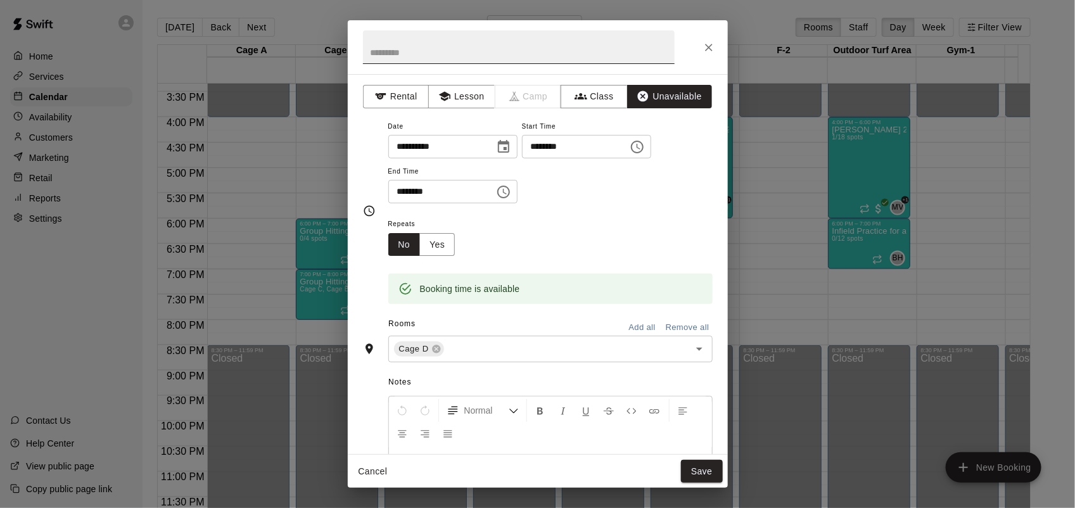
click at [584, 51] on input "text" at bounding box center [519, 47] width 312 height 34
type input "**********"
click at [400, 187] on input "********" at bounding box center [437, 191] width 98 height 23
type input "********"
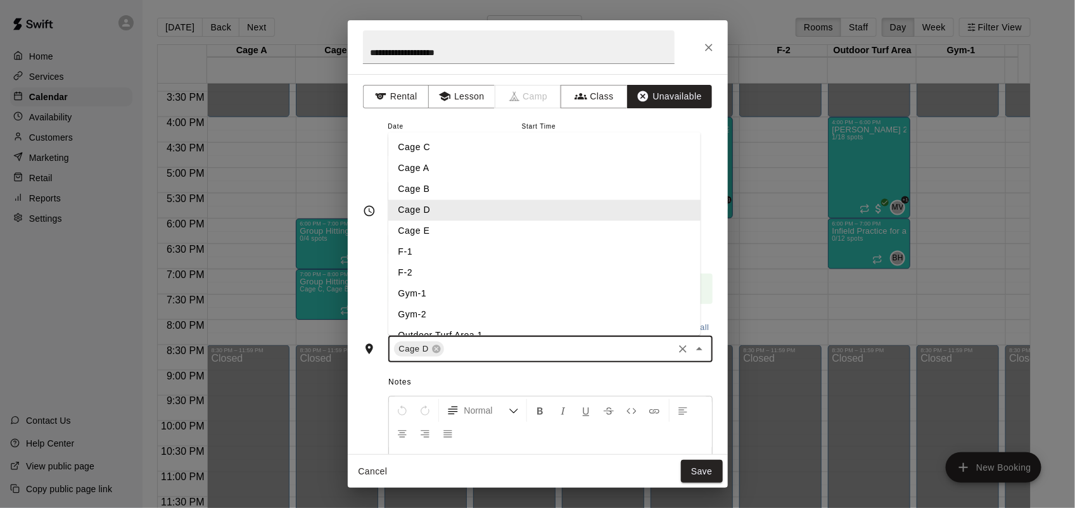
click at [489, 355] on input "text" at bounding box center [558, 349] width 225 height 16
click at [436, 225] on li "Cage E" at bounding box center [544, 231] width 312 height 21
click at [517, 343] on input "text" at bounding box center [586, 349] width 172 height 16
click at [455, 244] on li "F-1" at bounding box center [544, 252] width 312 height 21
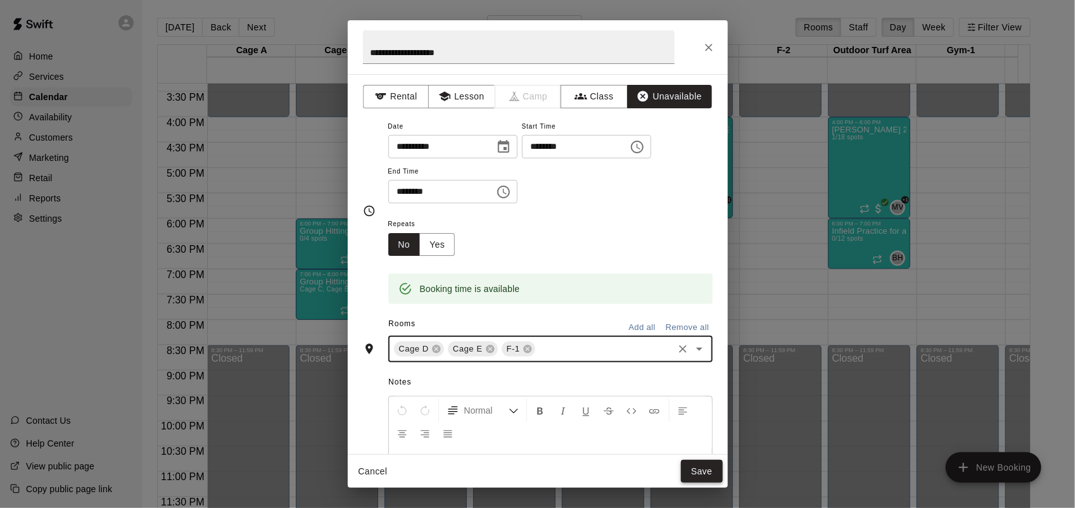
click at [701, 470] on button "Save" at bounding box center [702, 471] width 42 height 23
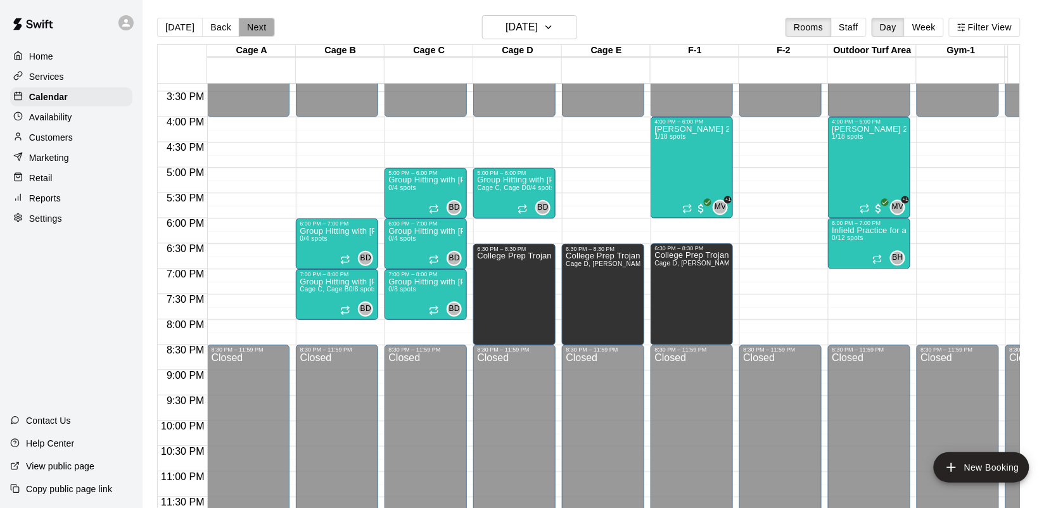
click at [255, 30] on button "Next" at bounding box center [256, 27] width 35 height 19
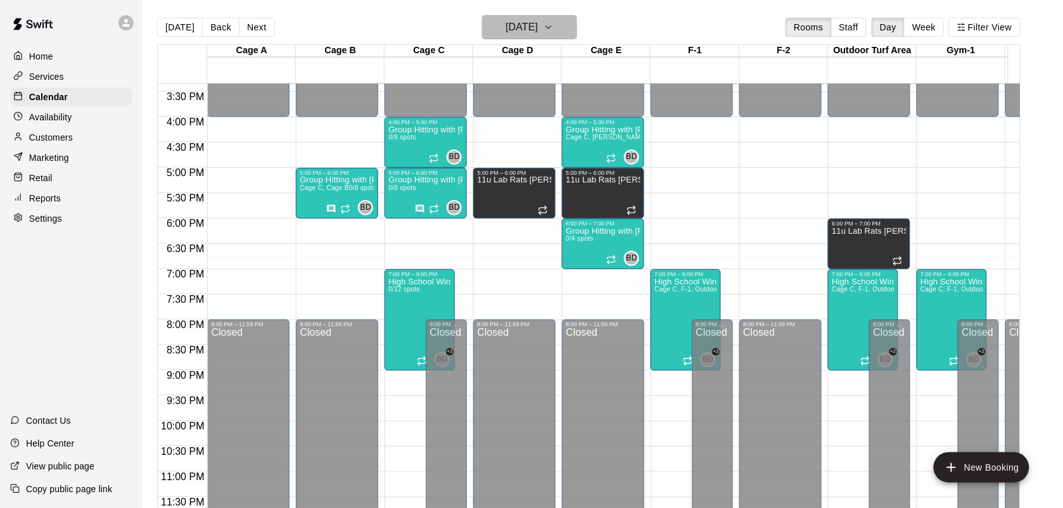
click at [559, 30] on button "[DATE]" at bounding box center [529, 27] width 95 height 24
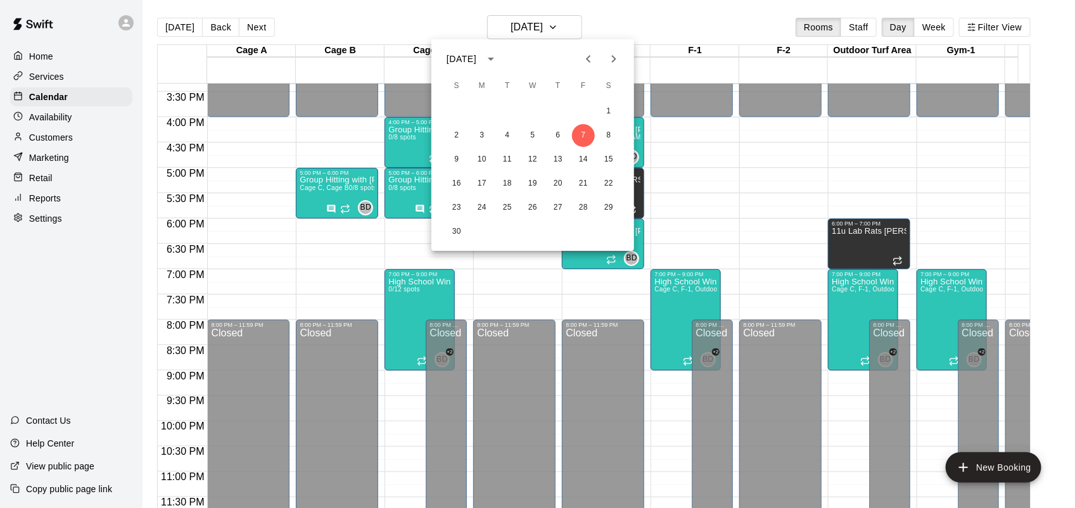
click at [586, 67] on button "Previous month" at bounding box center [588, 58] width 25 height 25
click at [581, 173] on button "24" at bounding box center [583, 183] width 23 height 23
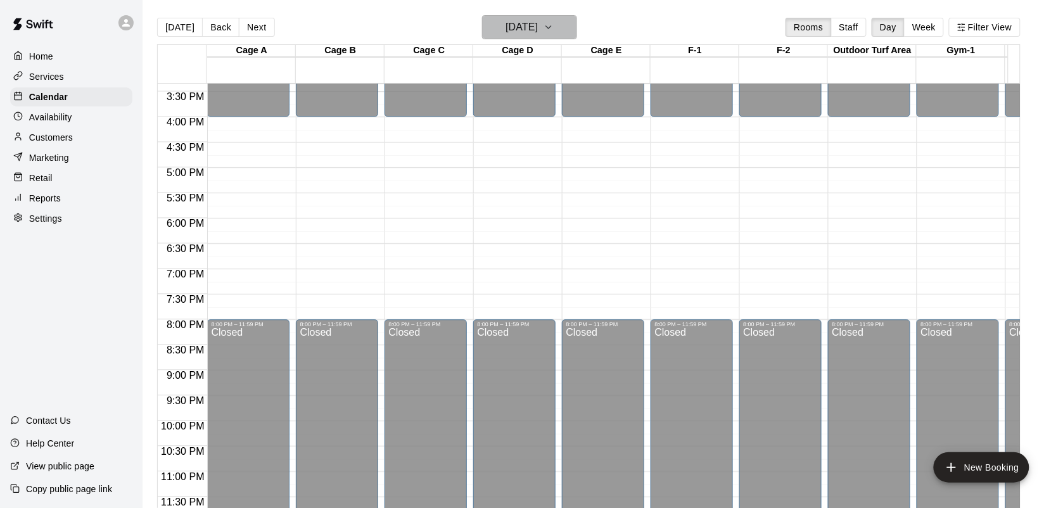
click at [554, 23] on icon "button" at bounding box center [548, 27] width 10 height 15
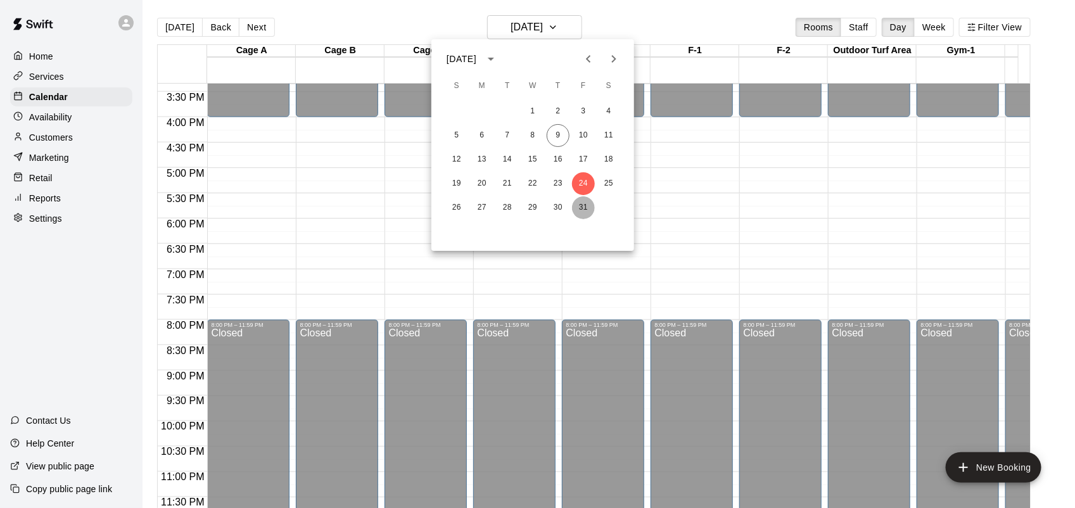
click at [587, 206] on button "31" at bounding box center [583, 207] width 23 height 23
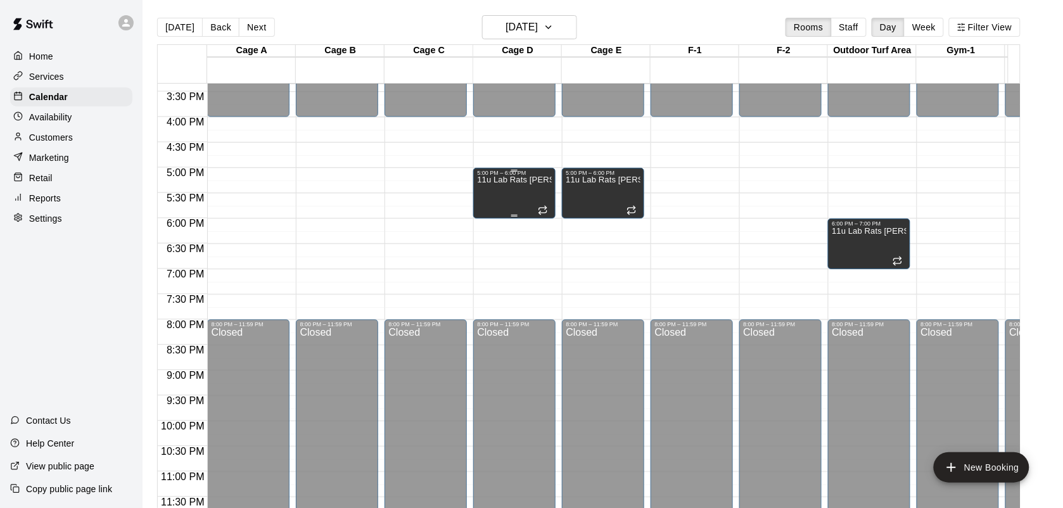
click at [517, 176] on div "11u Lab Rats [PERSON_NAME]" at bounding box center [514, 430] width 75 height 508
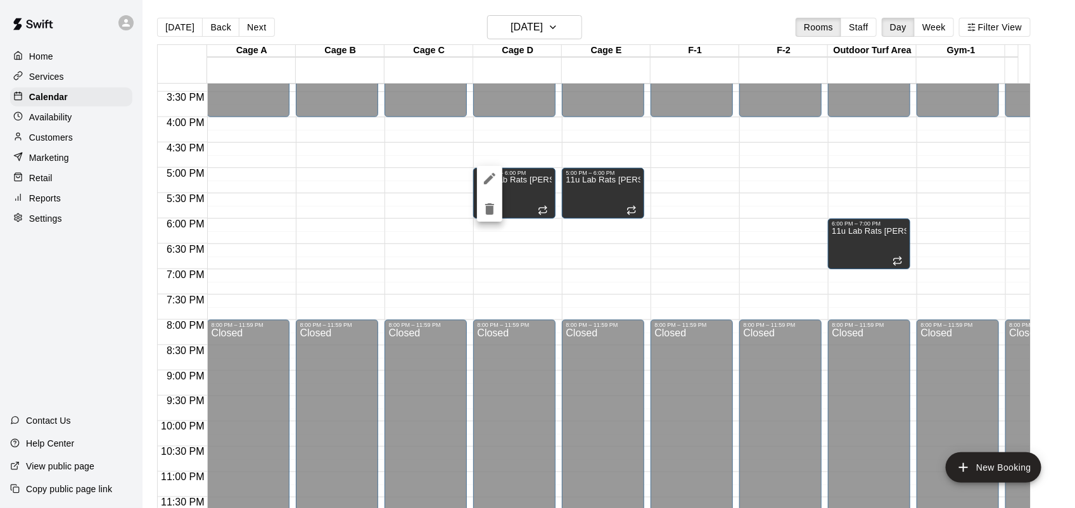
click at [591, 122] on div at bounding box center [537, 254] width 1075 height 508
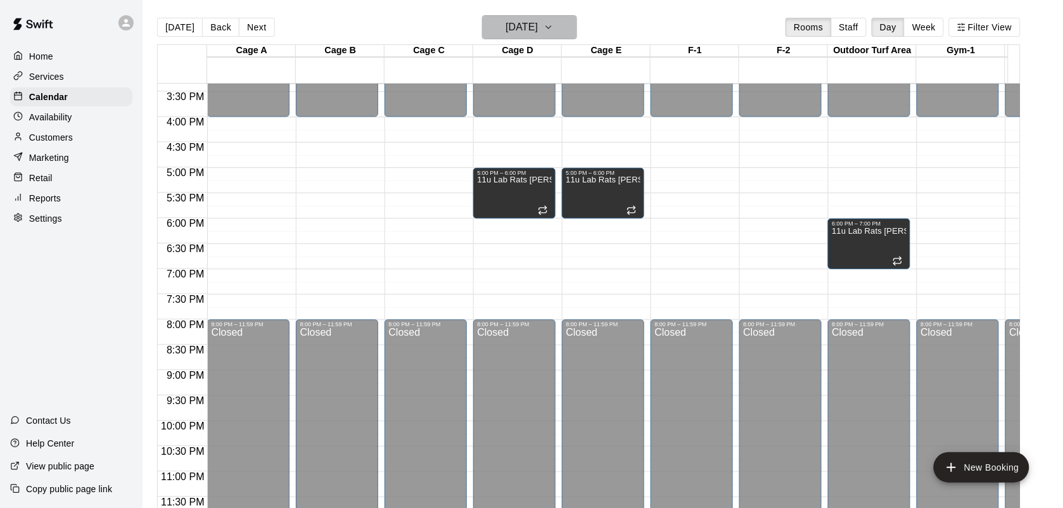
click at [562, 15] on button "[DATE]" at bounding box center [529, 27] width 95 height 24
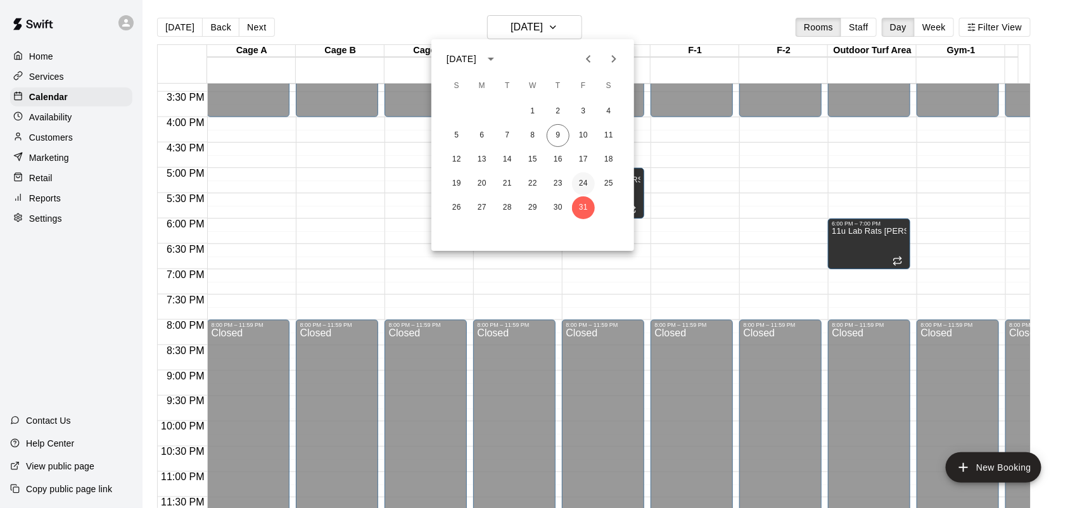
click at [578, 182] on button "24" at bounding box center [583, 183] width 23 height 23
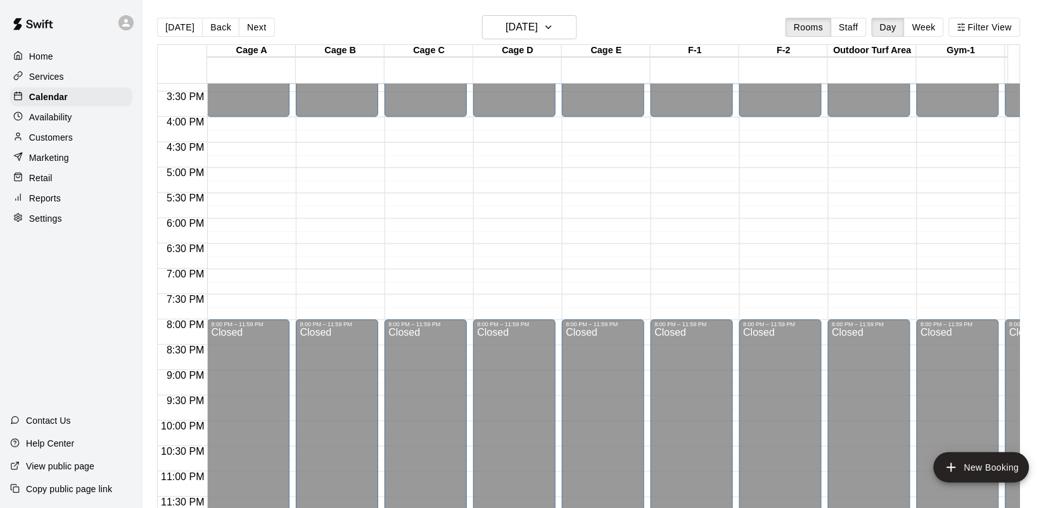
scroll to position [372, 0]
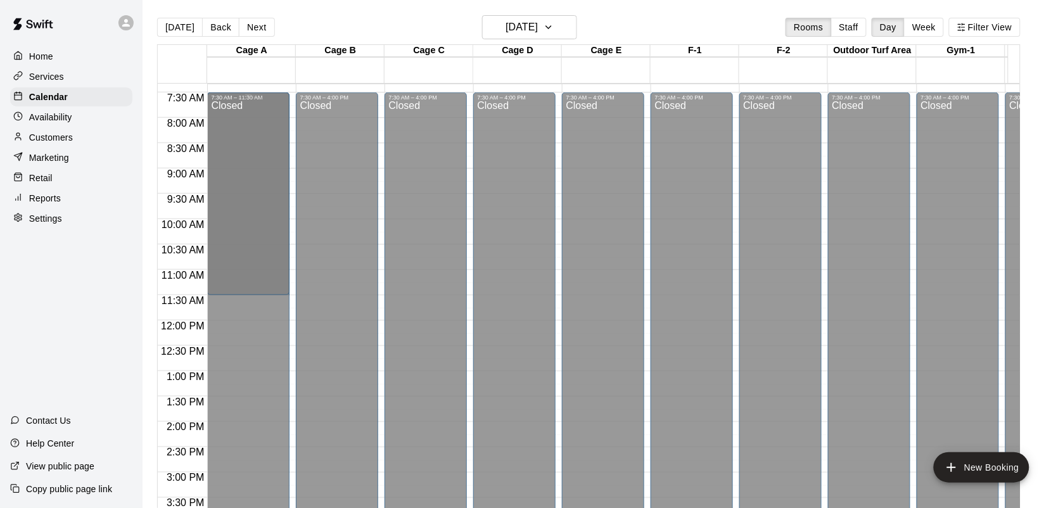
drag, startPoint x: 267, startPoint y: 101, endPoint x: 274, endPoint y: 303, distance: 201.5
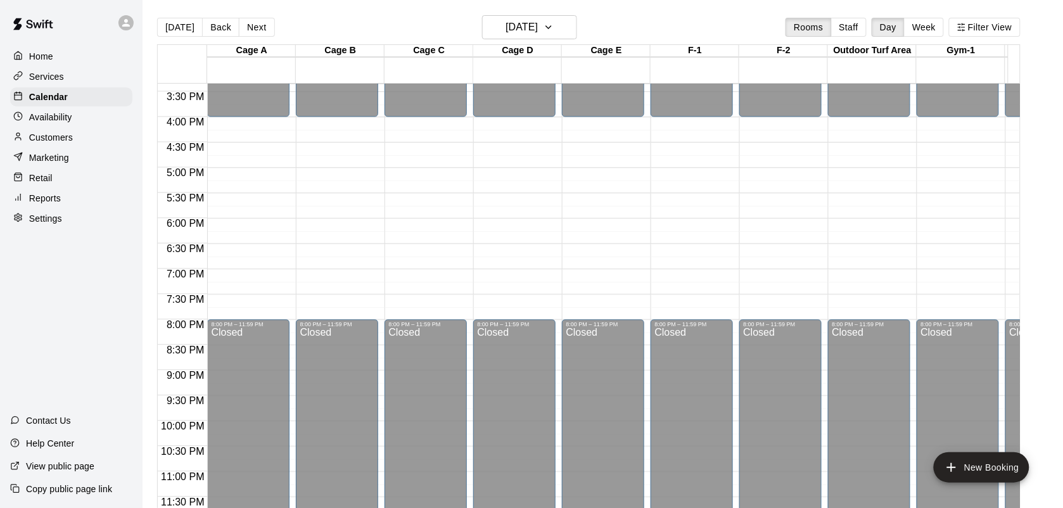
scroll to position [790, 0]
click at [53, 73] on p "Services" at bounding box center [46, 76] width 35 height 13
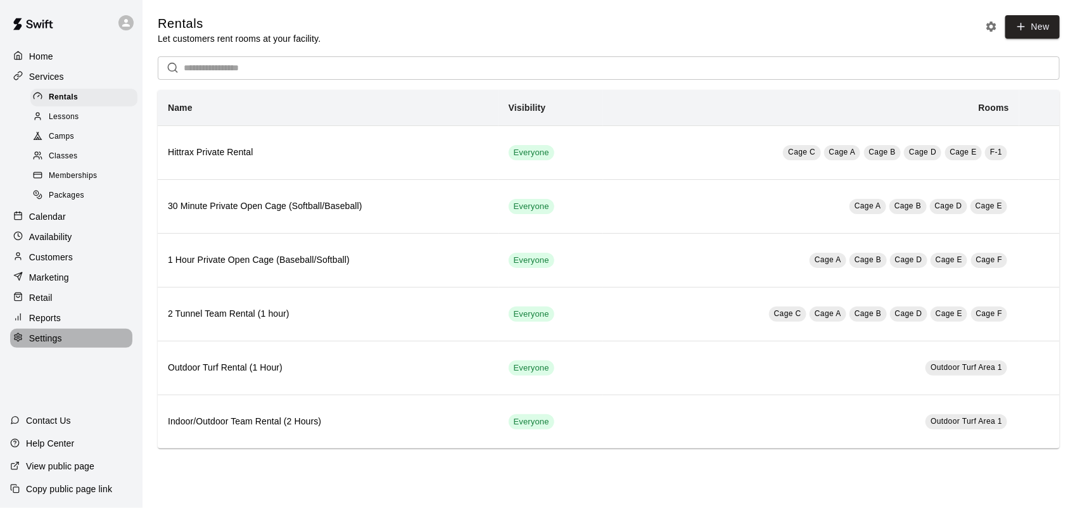
click at [39, 345] on p "Settings" at bounding box center [45, 338] width 33 height 13
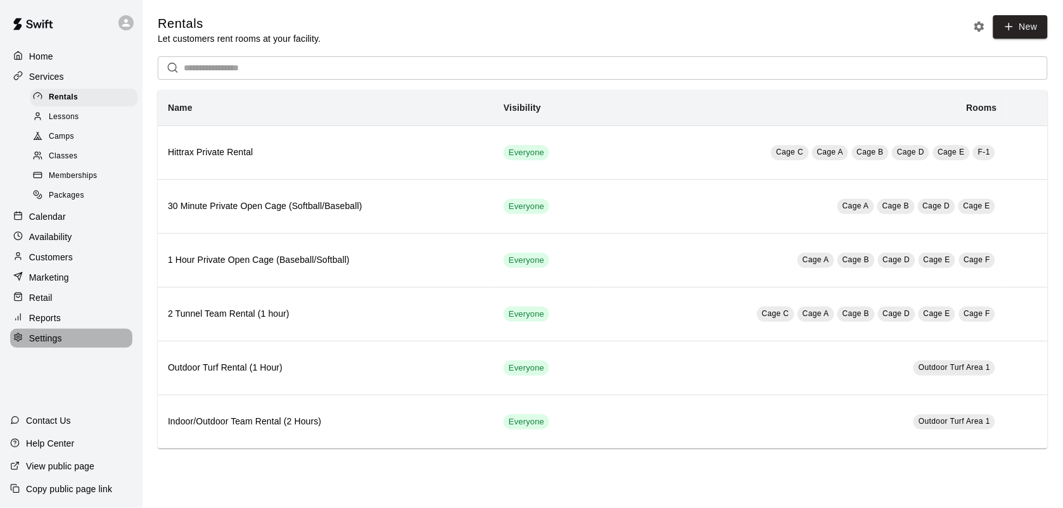
select select "**"
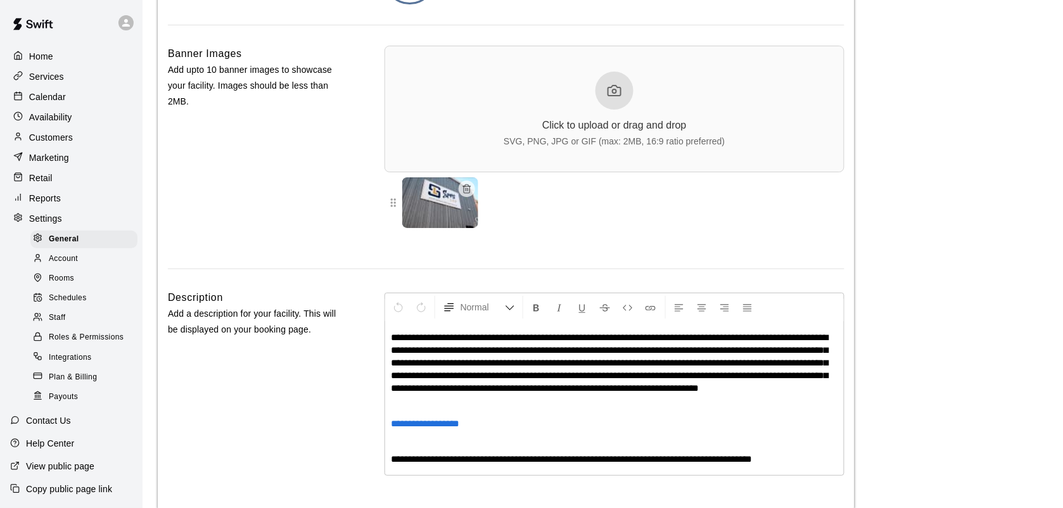
scroll to position [2831, 0]
click at [76, 305] on span "Schedules" at bounding box center [68, 298] width 38 height 13
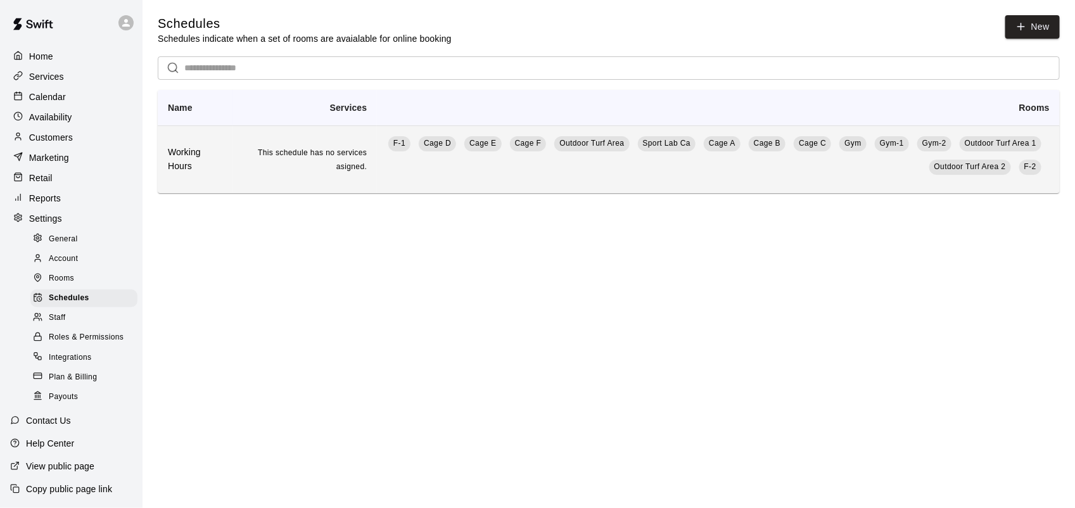
click at [507, 168] on td "F-1 Cage D Cage E Cage F Outdoor Turf Area Sport Lab Ca Cage A Cage B Cage C Gy…" at bounding box center [718, 159] width 683 height 68
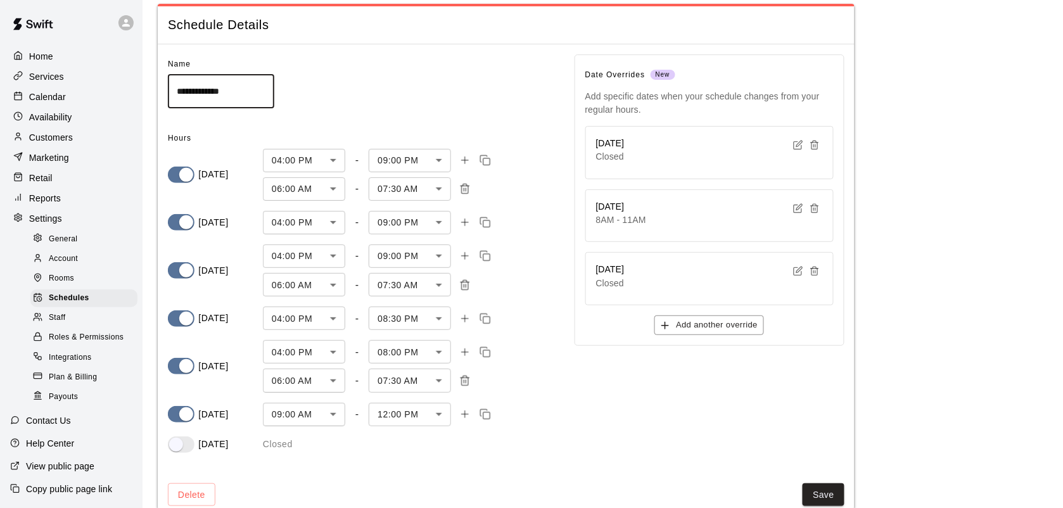
scroll to position [63, 0]
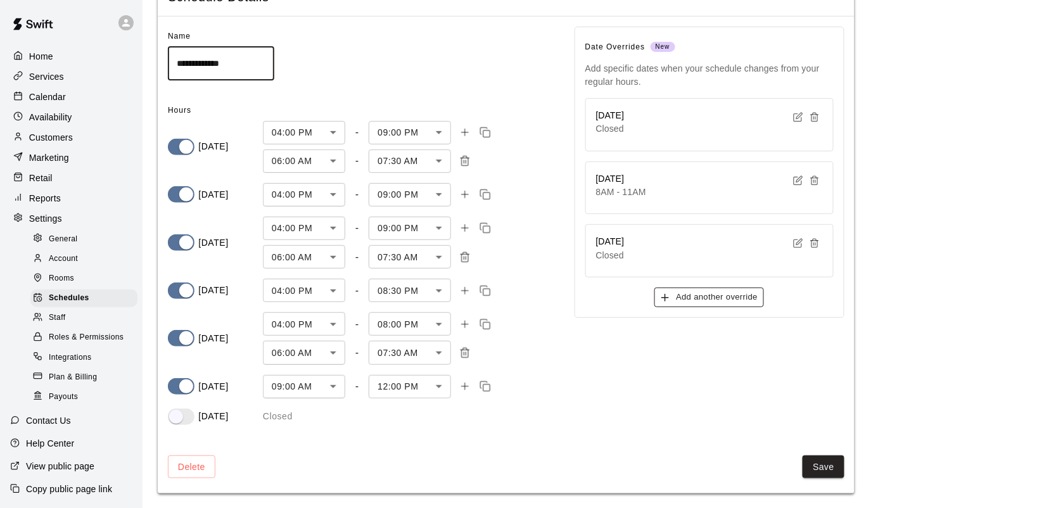
click at [711, 301] on button "Add another override" at bounding box center [709, 298] width 110 height 20
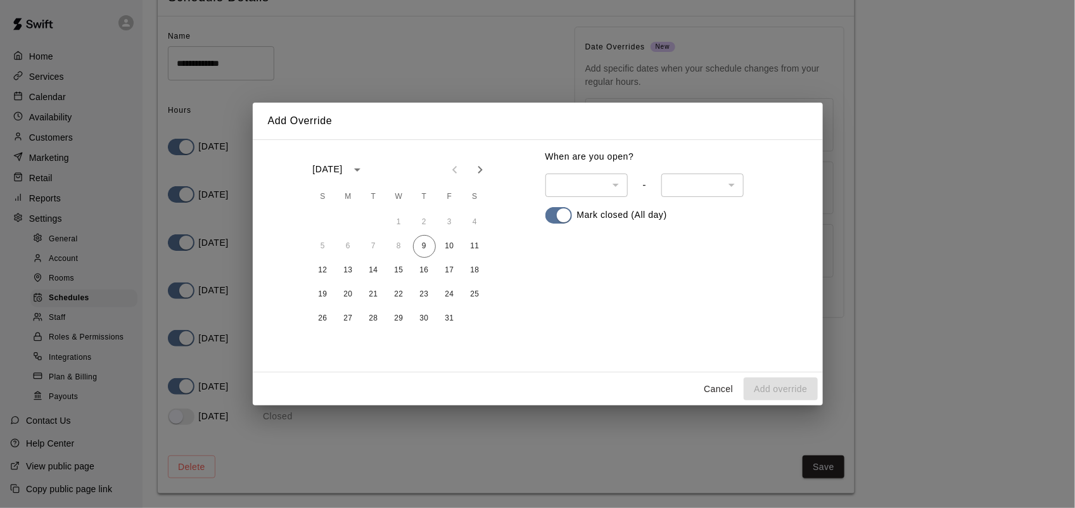
click at [473, 176] on icon "Next month" at bounding box center [480, 169] width 15 height 15
click at [459, 173] on icon "Previous month" at bounding box center [454, 169] width 15 height 15
click at [450, 317] on button "31" at bounding box center [449, 318] width 23 height 23
click at [790, 382] on button "Add override" at bounding box center [780, 388] width 73 height 23
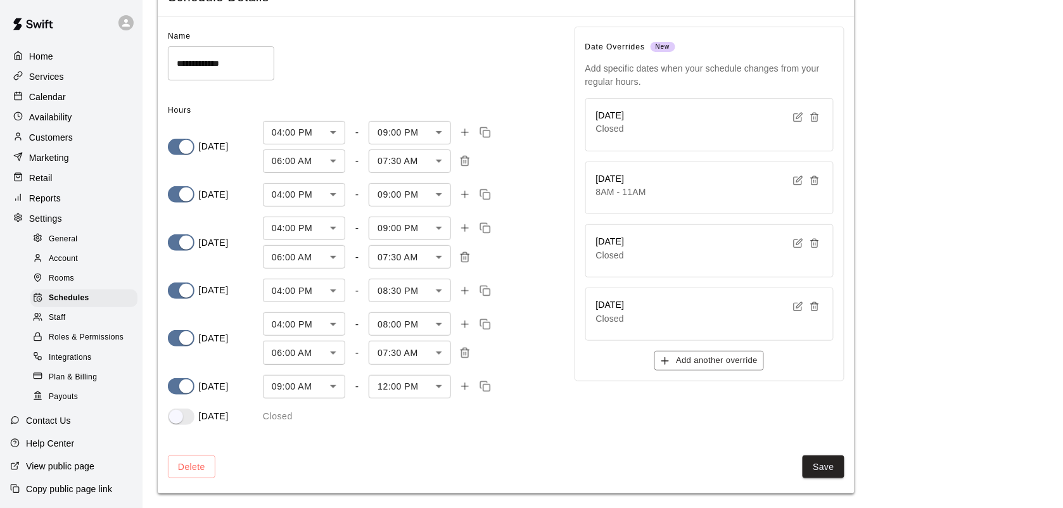
click at [45, 48] on div "Home" at bounding box center [71, 56] width 122 height 19
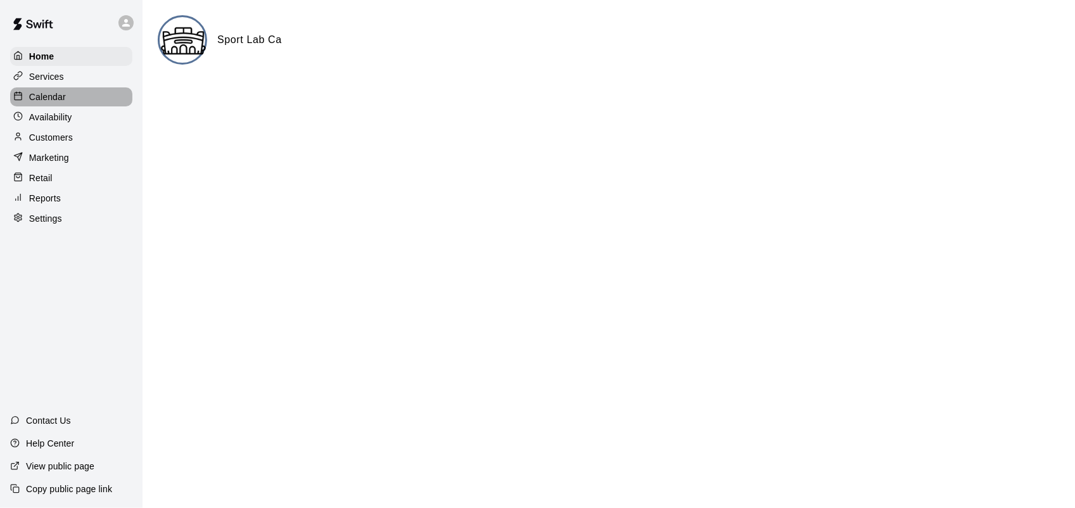
click at [67, 105] on div "Calendar" at bounding box center [71, 96] width 122 height 19
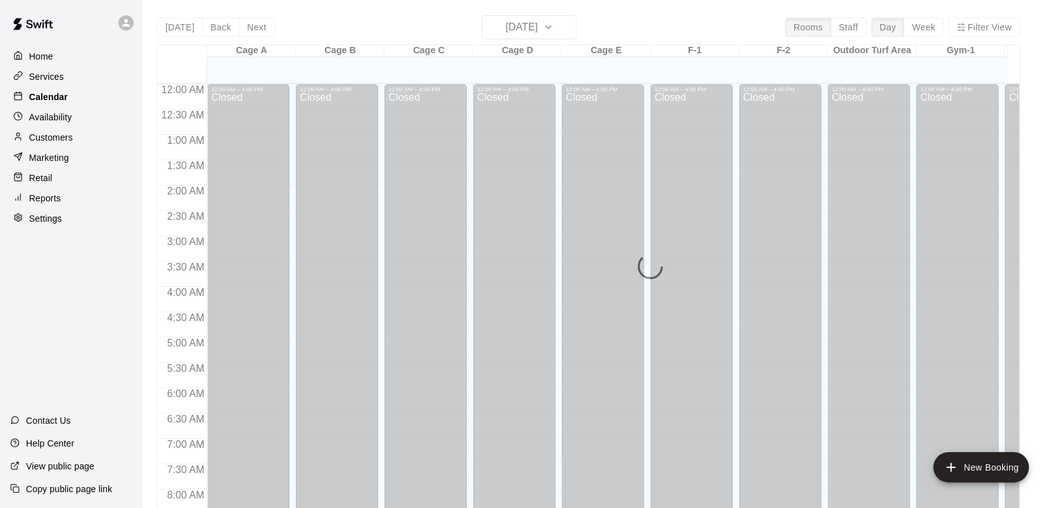
scroll to position [739, 0]
